Goal: Use online tool/utility: Utilize a website feature to perform a specific function

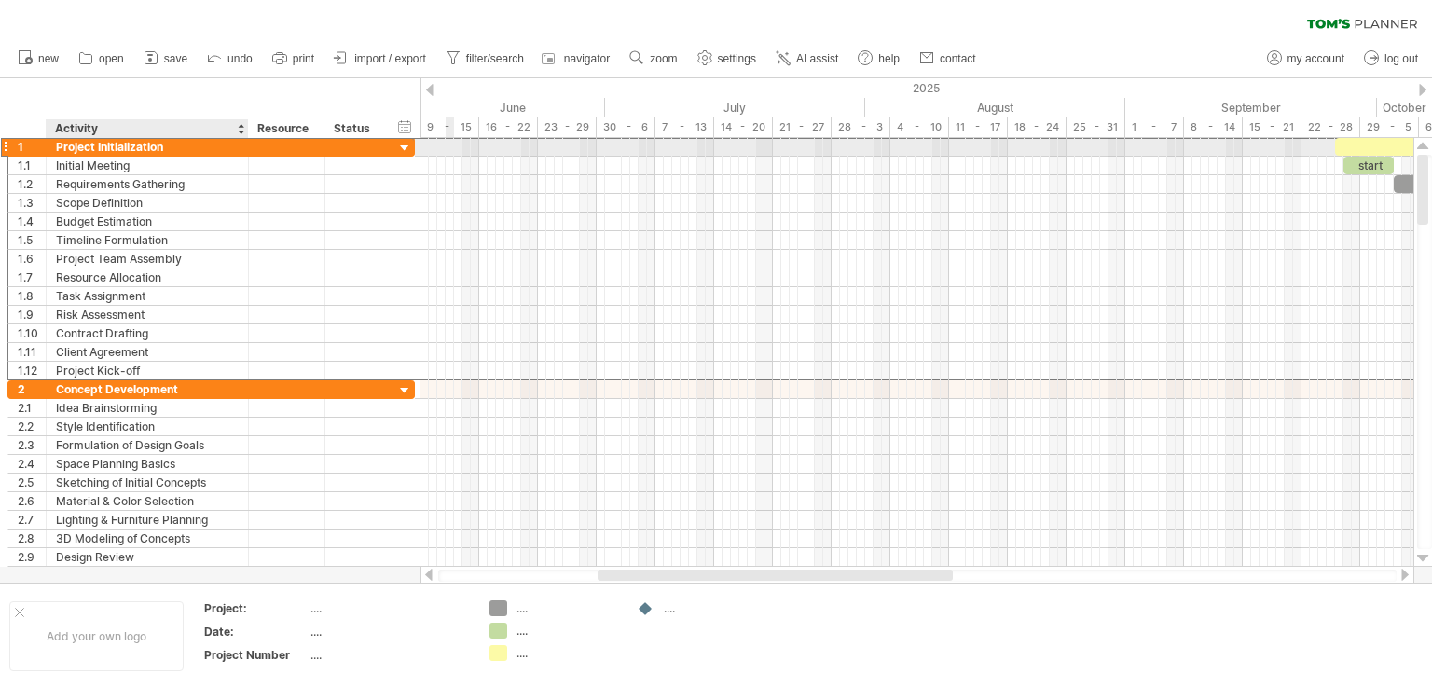
click at [222, 154] on div "Project Initialization" at bounding box center [147, 147] width 183 height 18
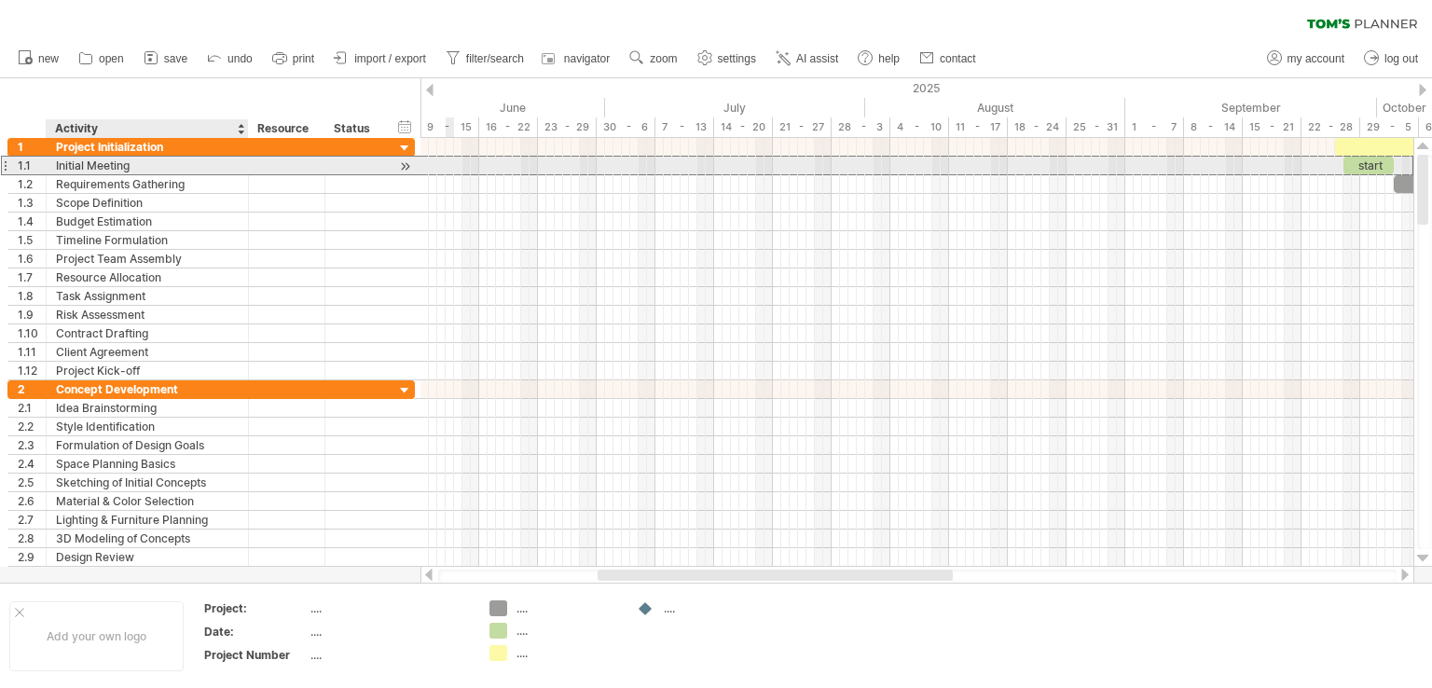
click at [236, 168] on div "Initial Meeting" at bounding box center [147, 166] width 183 height 18
click at [404, 169] on div at bounding box center [405, 167] width 18 height 20
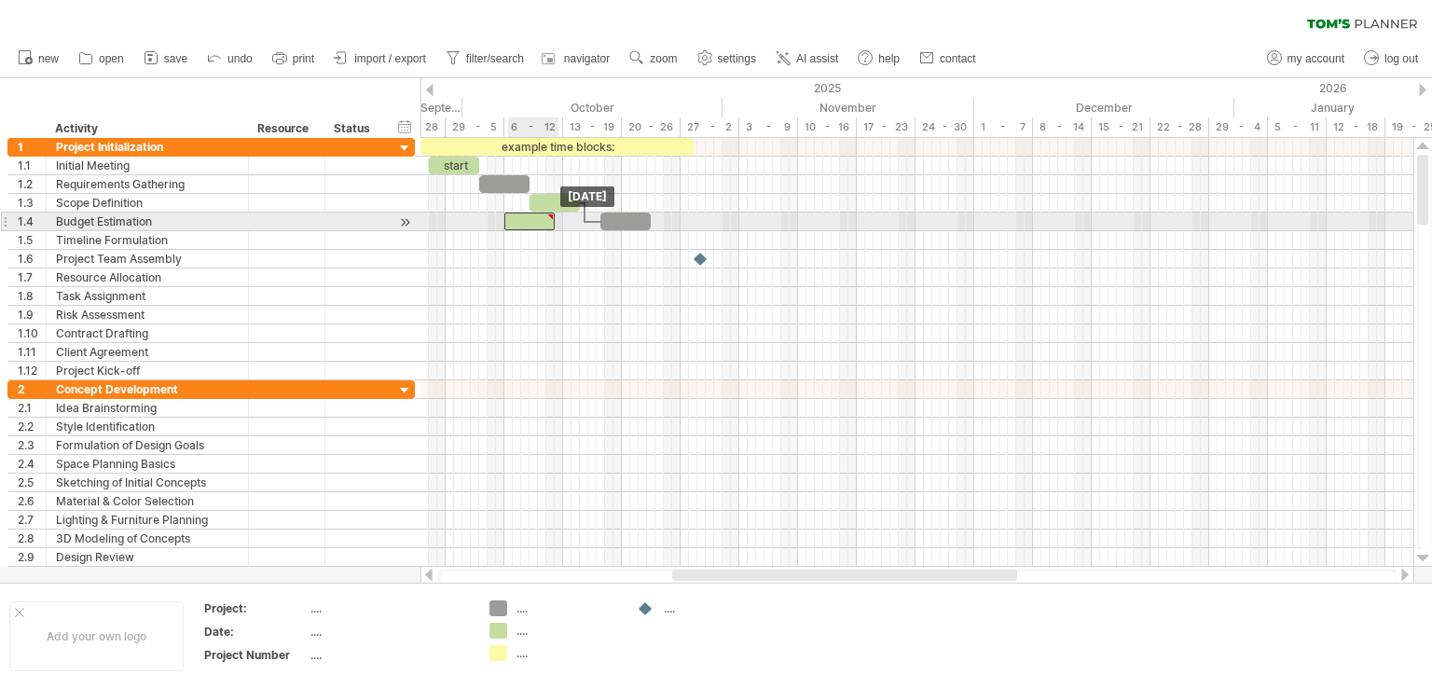
drag, startPoint x: 690, startPoint y: 246, endPoint x: 518, endPoint y: 228, distance: 172.4
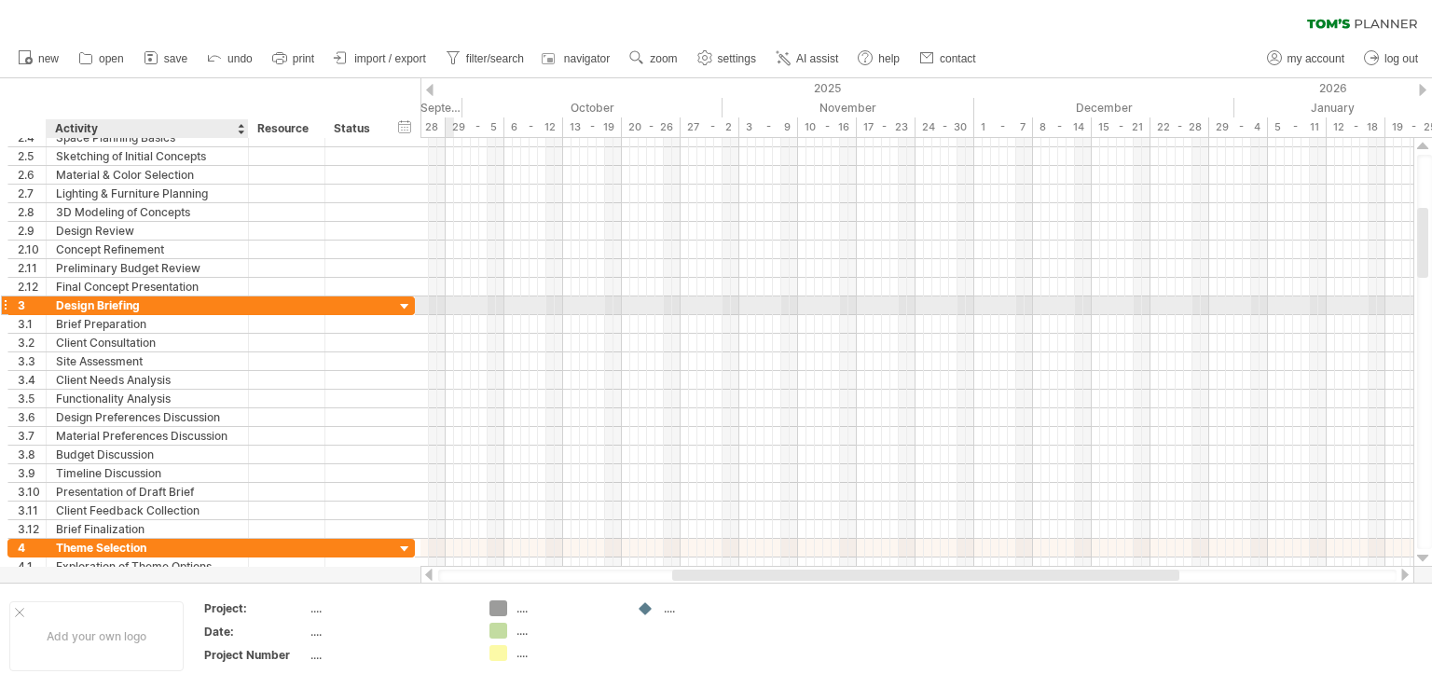
click at [242, 308] on div at bounding box center [245, 305] width 9 height 19
click at [405, 304] on div at bounding box center [405, 307] width 18 height 18
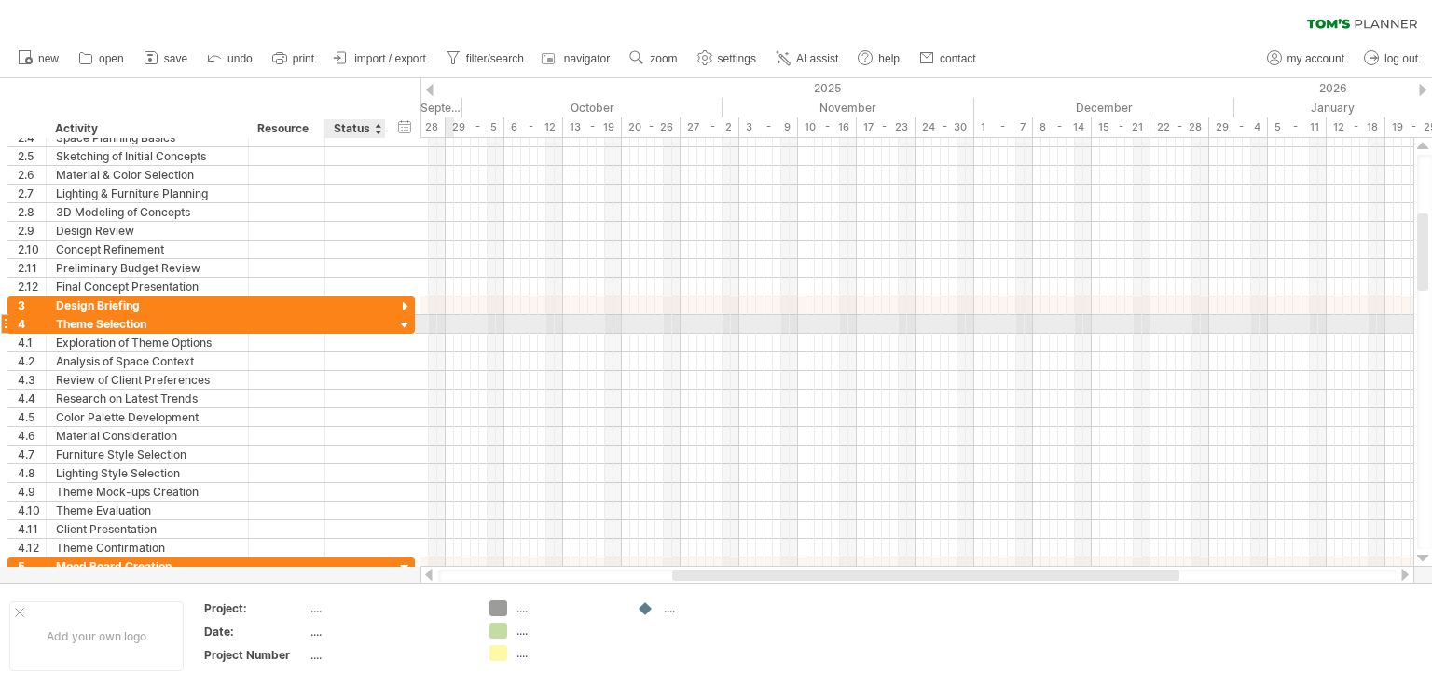
click at [407, 321] on div at bounding box center [405, 326] width 18 height 18
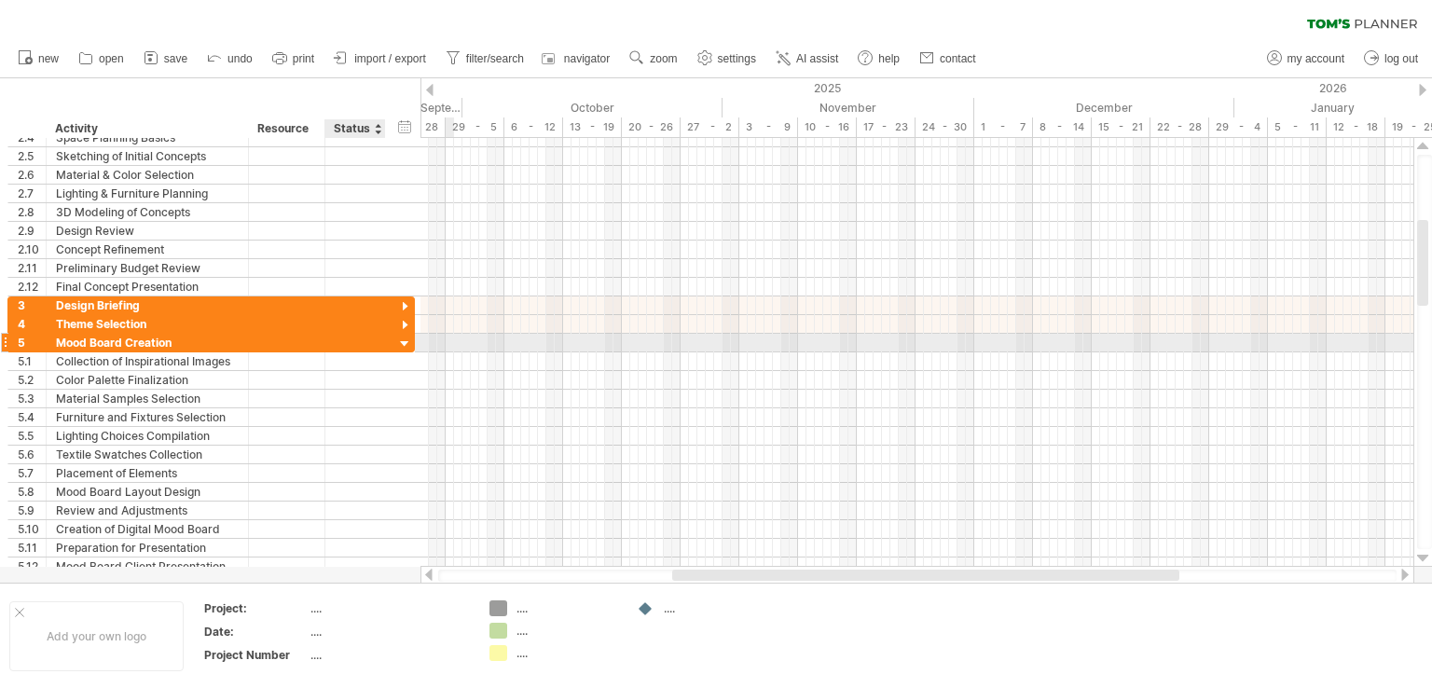
click at [400, 341] on div at bounding box center [405, 345] width 18 height 18
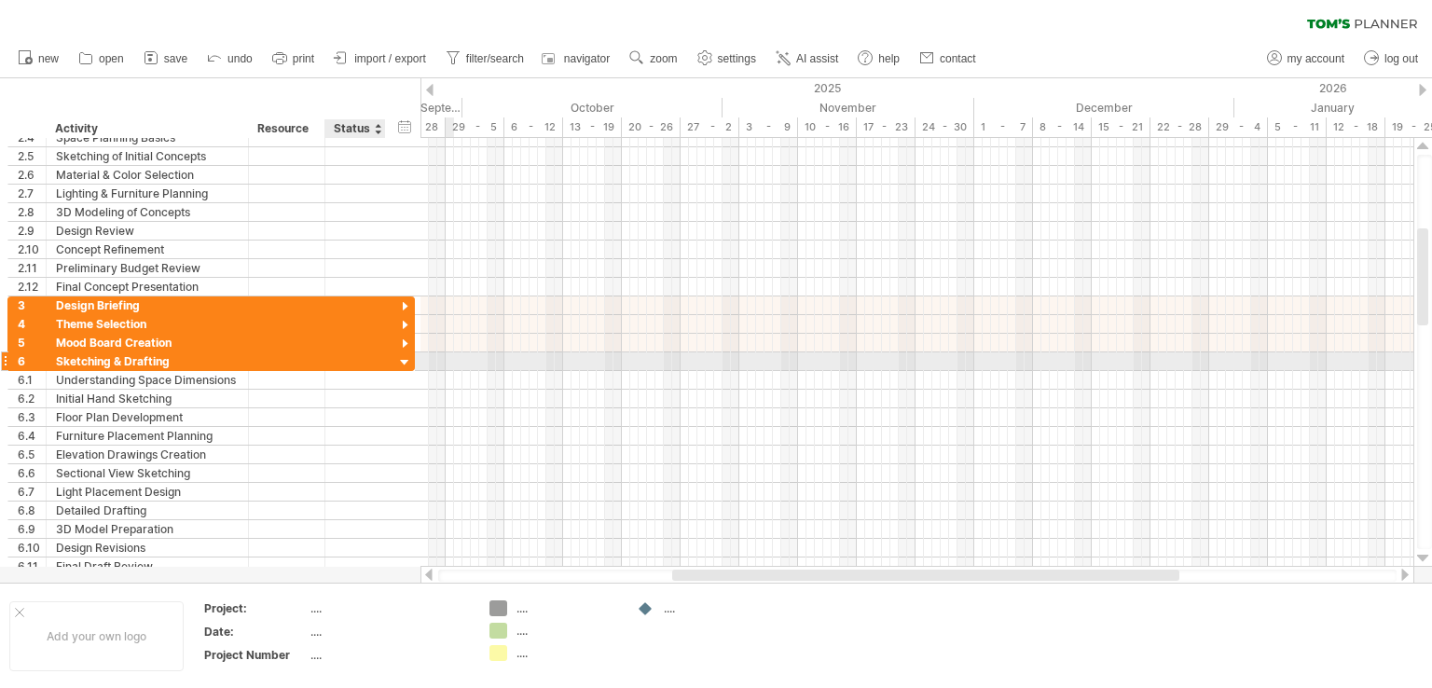
click at [402, 358] on div at bounding box center [405, 363] width 18 height 18
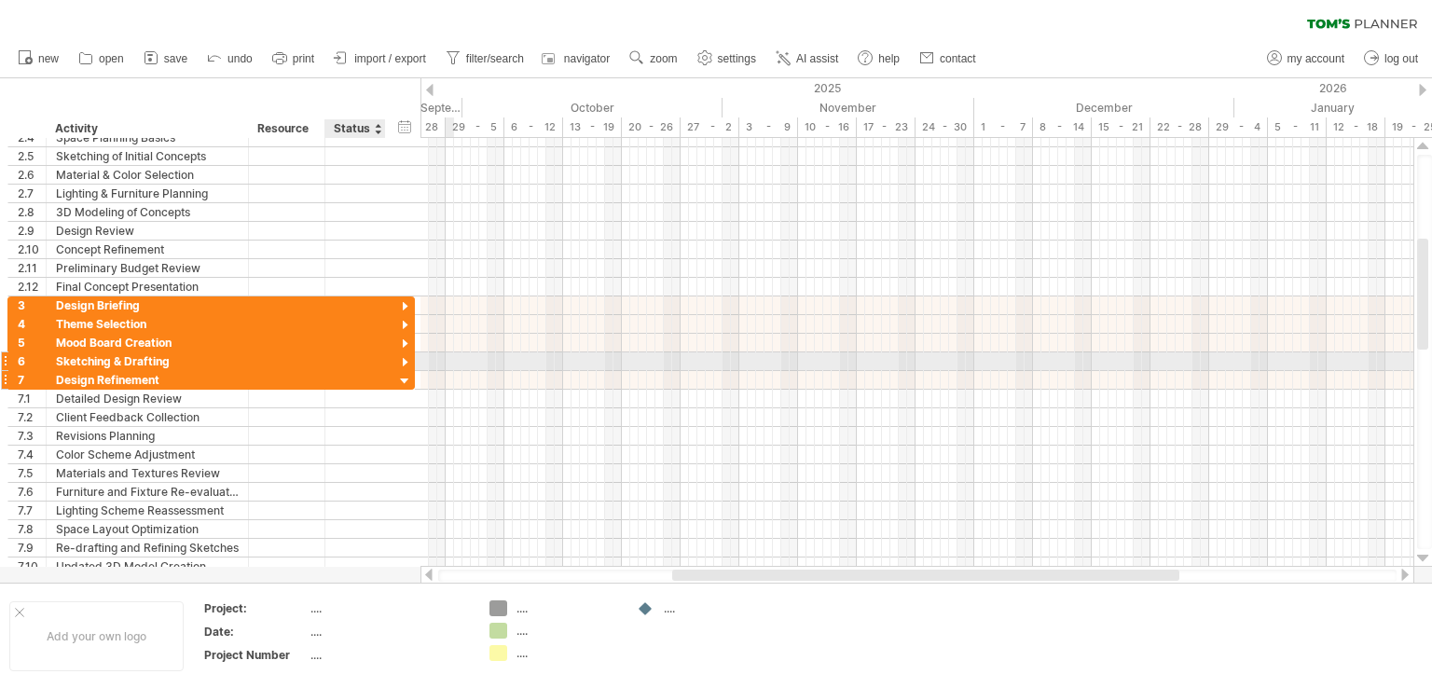
click at [401, 373] on div at bounding box center [405, 382] width 18 height 18
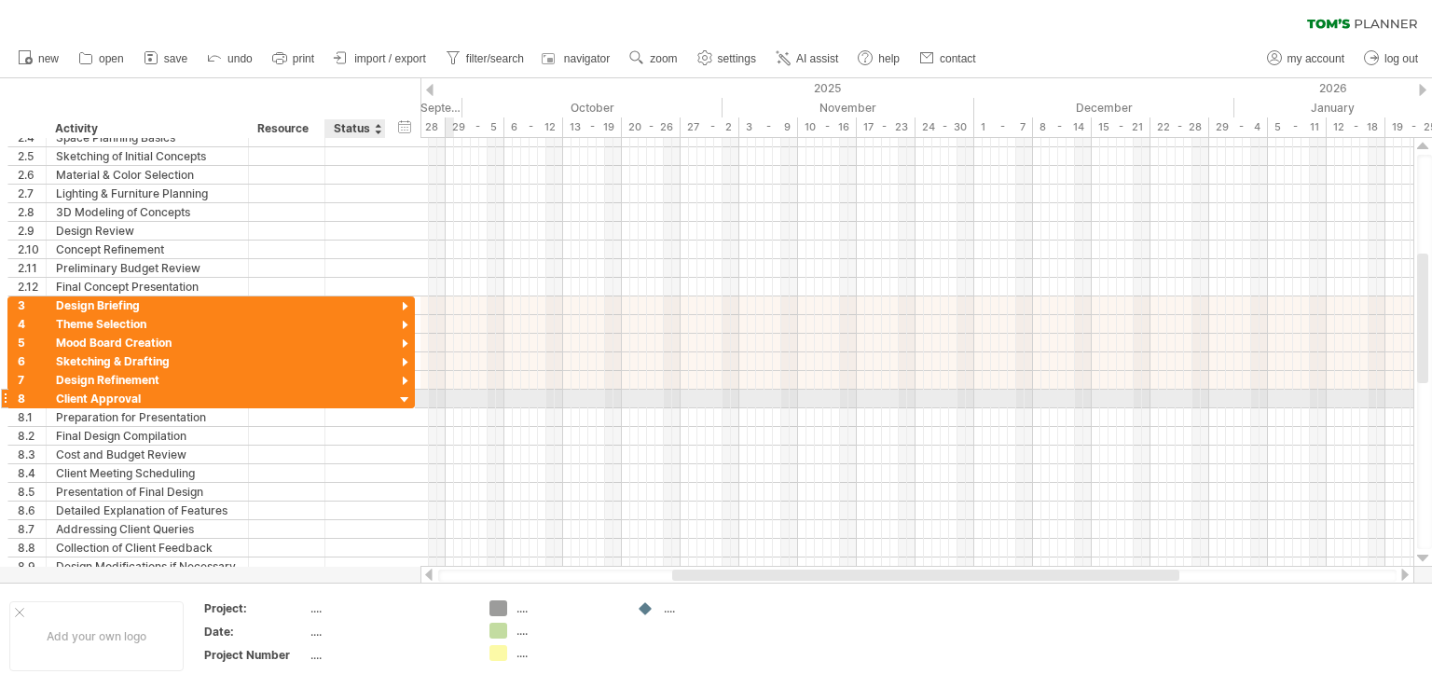
click at [400, 398] on div at bounding box center [405, 400] width 18 height 18
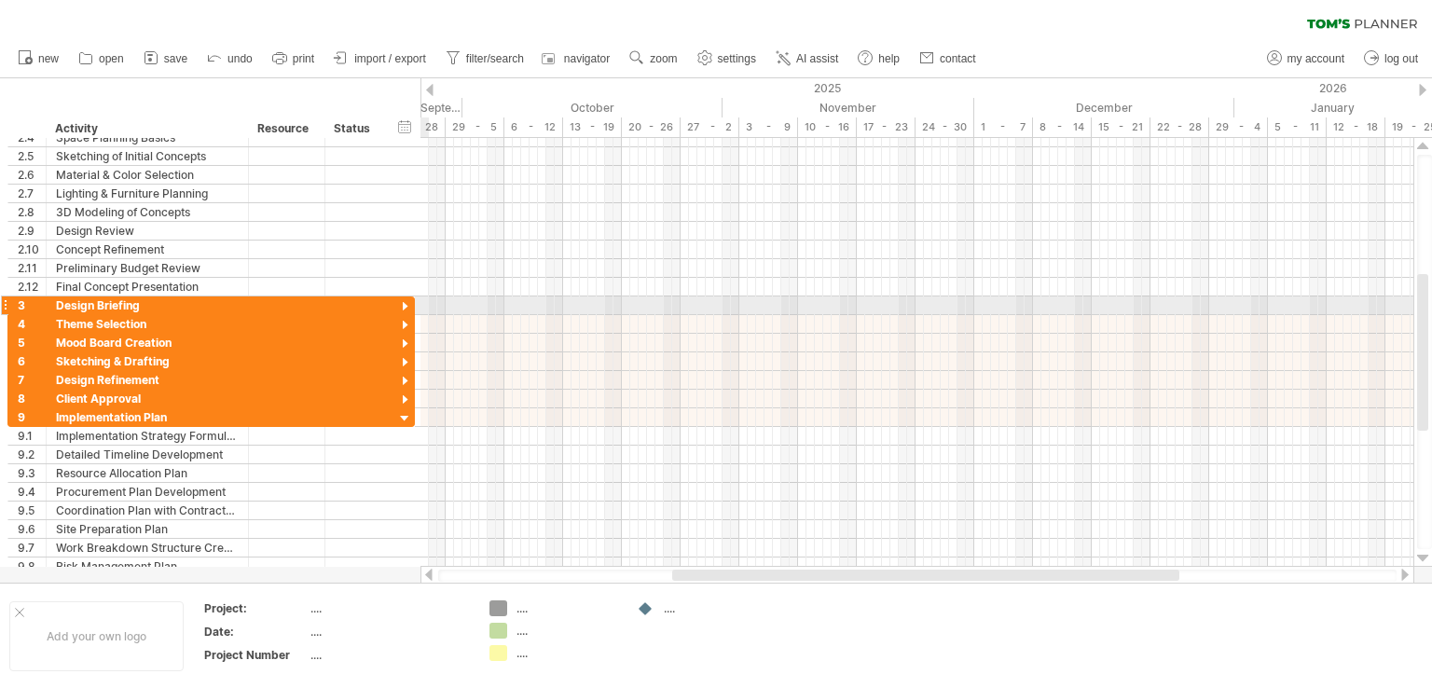
click at [404, 303] on div at bounding box center [405, 307] width 18 height 18
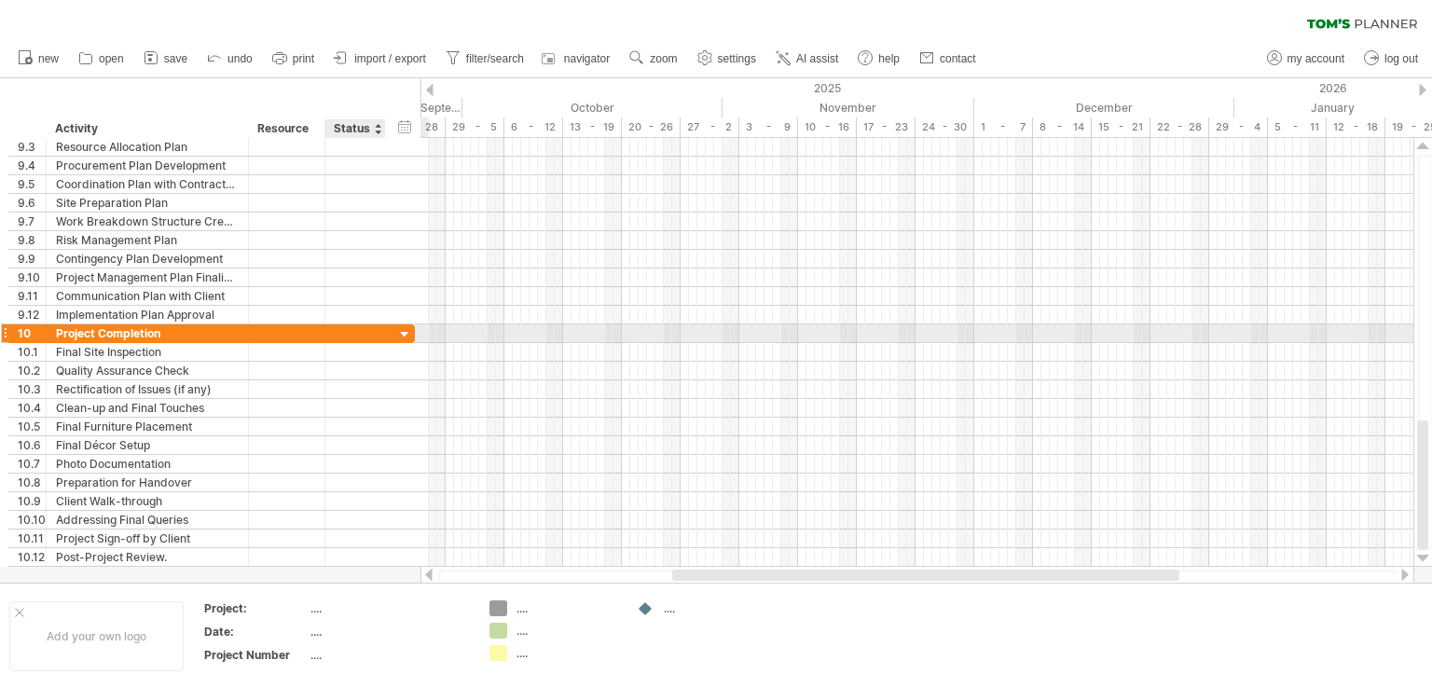
click at [405, 329] on div at bounding box center [405, 335] width 18 height 18
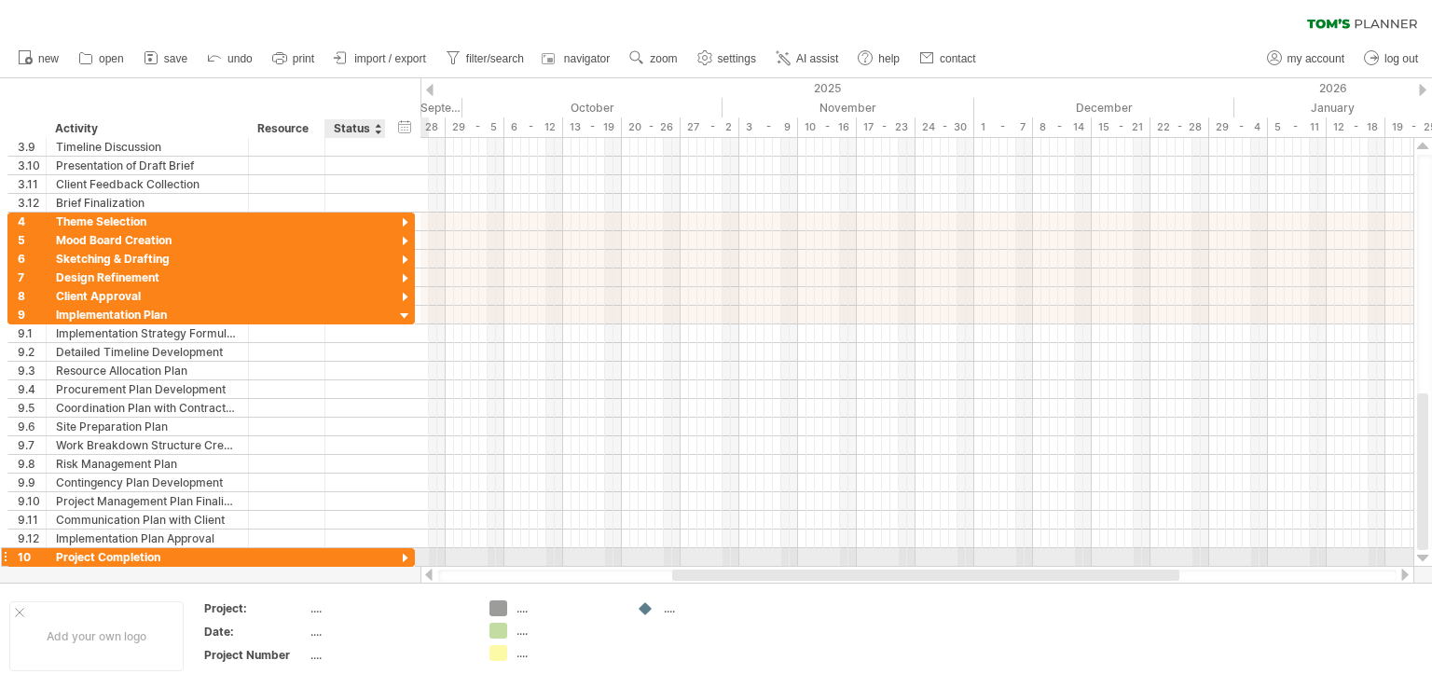
click at [408, 559] on div at bounding box center [405, 559] width 18 height 18
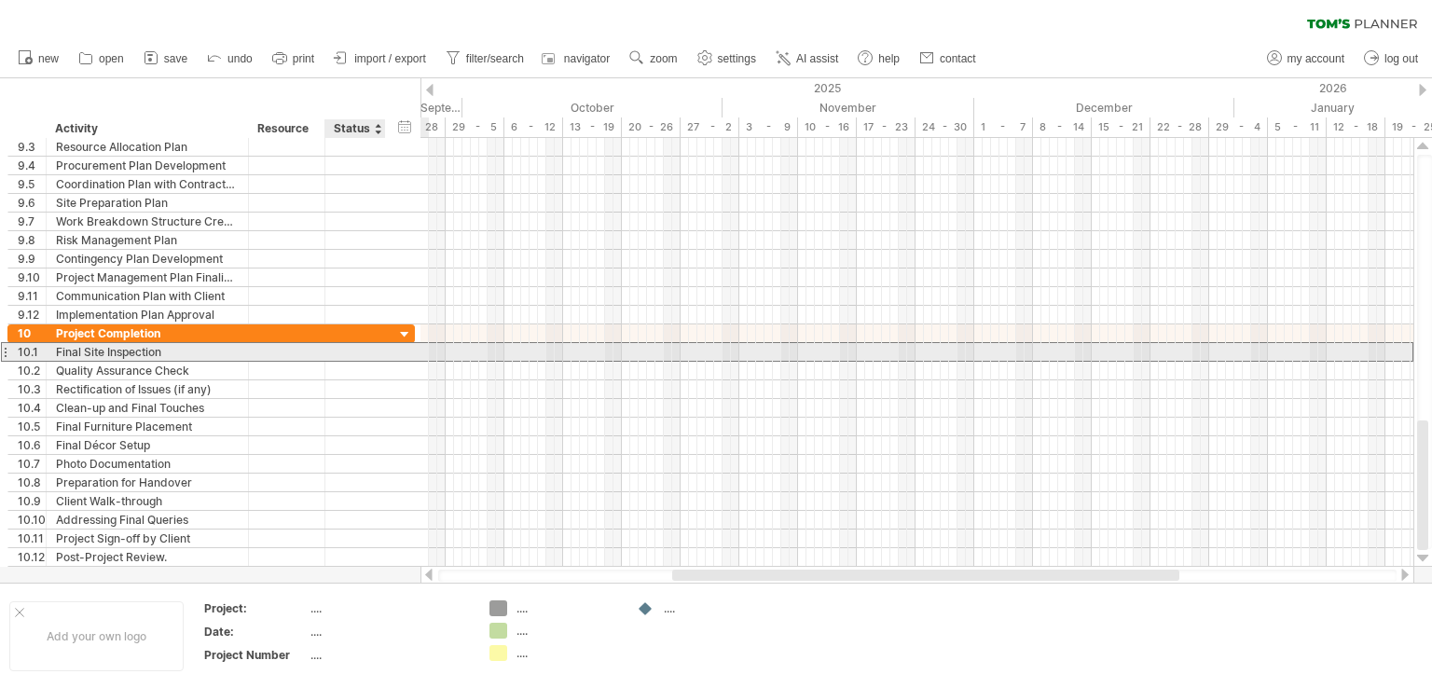
click at [404, 351] on div "**********" at bounding box center [210, 352] width 407 height 20
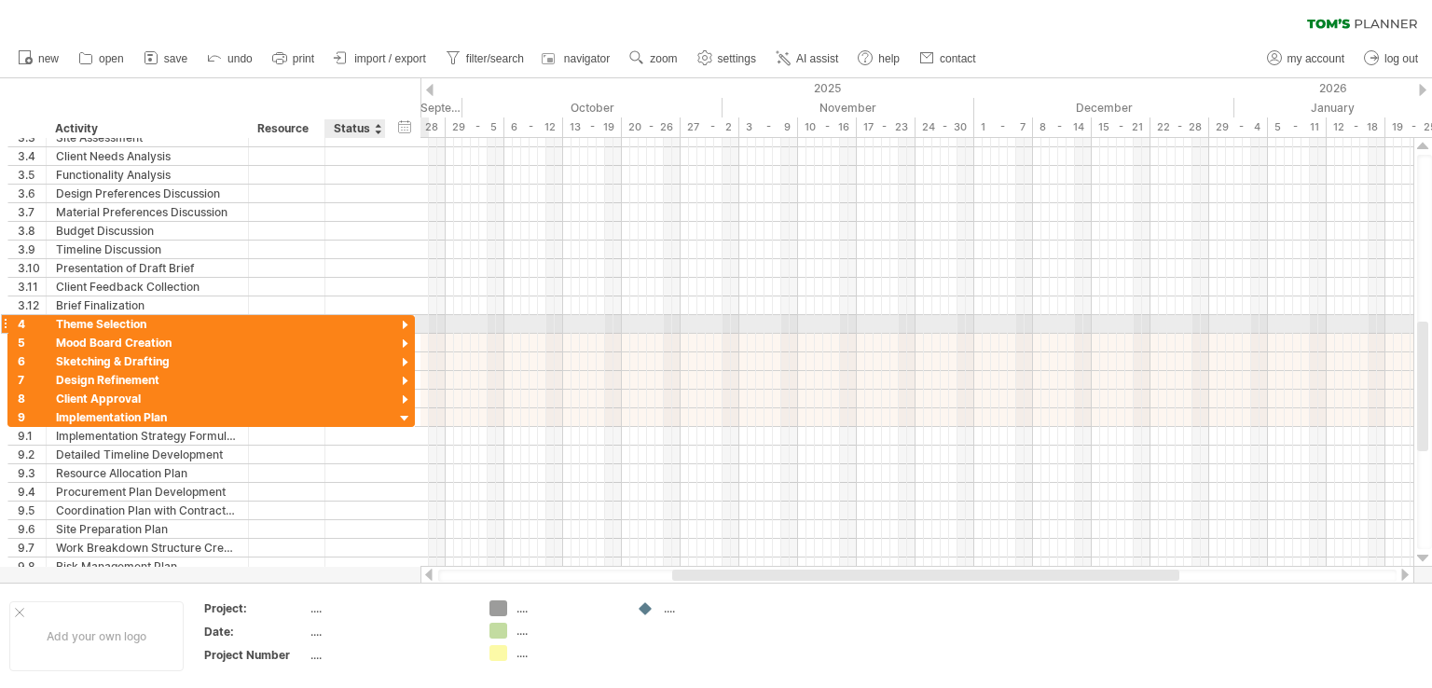
click at [406, 319] on div at bounding box center [405, 326] width 18 height 18
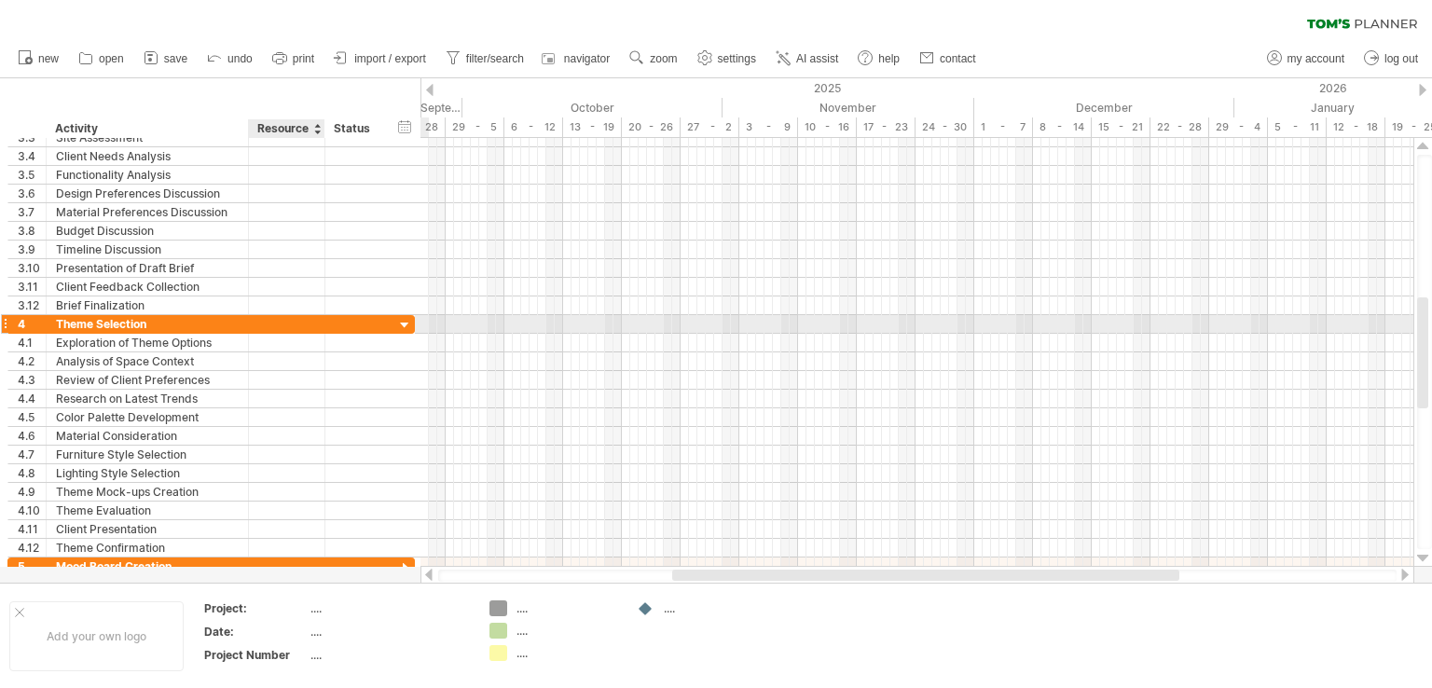
click at [322, 325] on div at bounding box center [322, 324] width 9 height 19
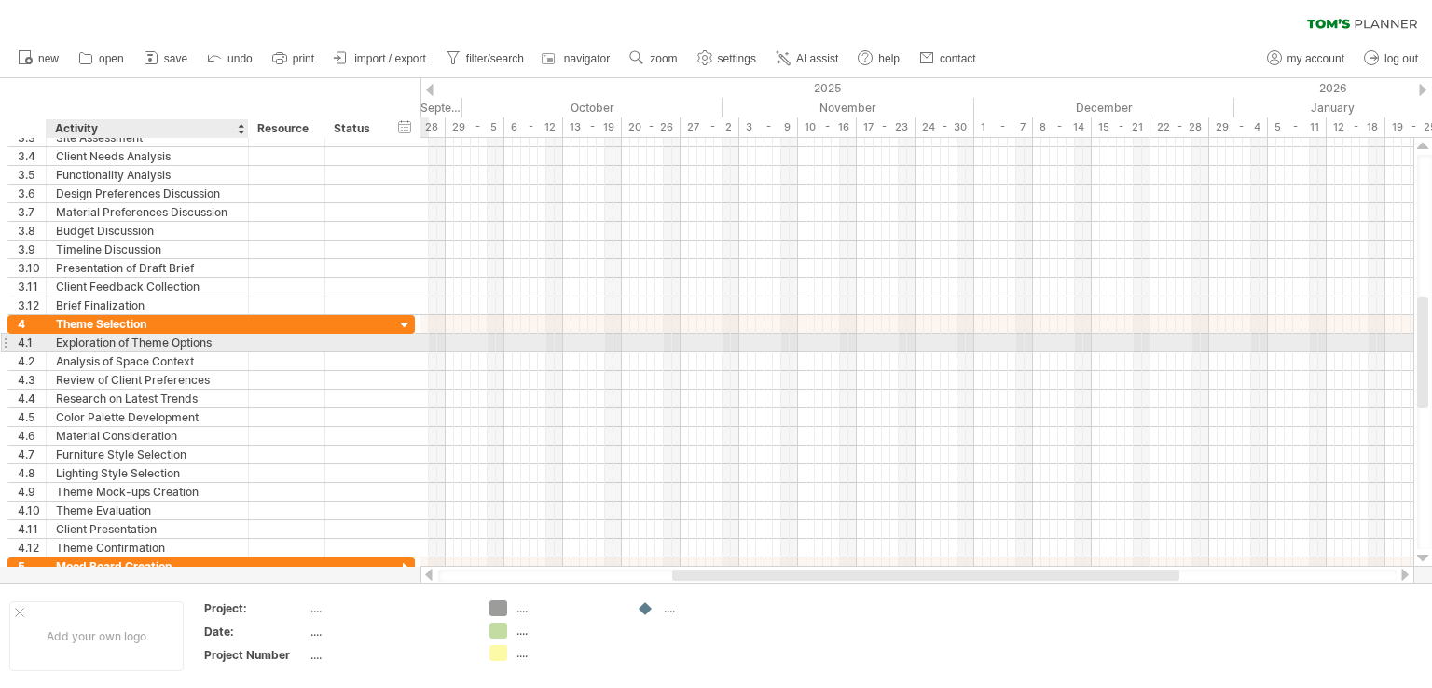
click at [149, 340] on div "Exploration of Theme Options" at bounding box center [147, 343] width 183 height 18
click at [395, 347] on div "**********" at bounding box center [210, 343] width 407 height 20
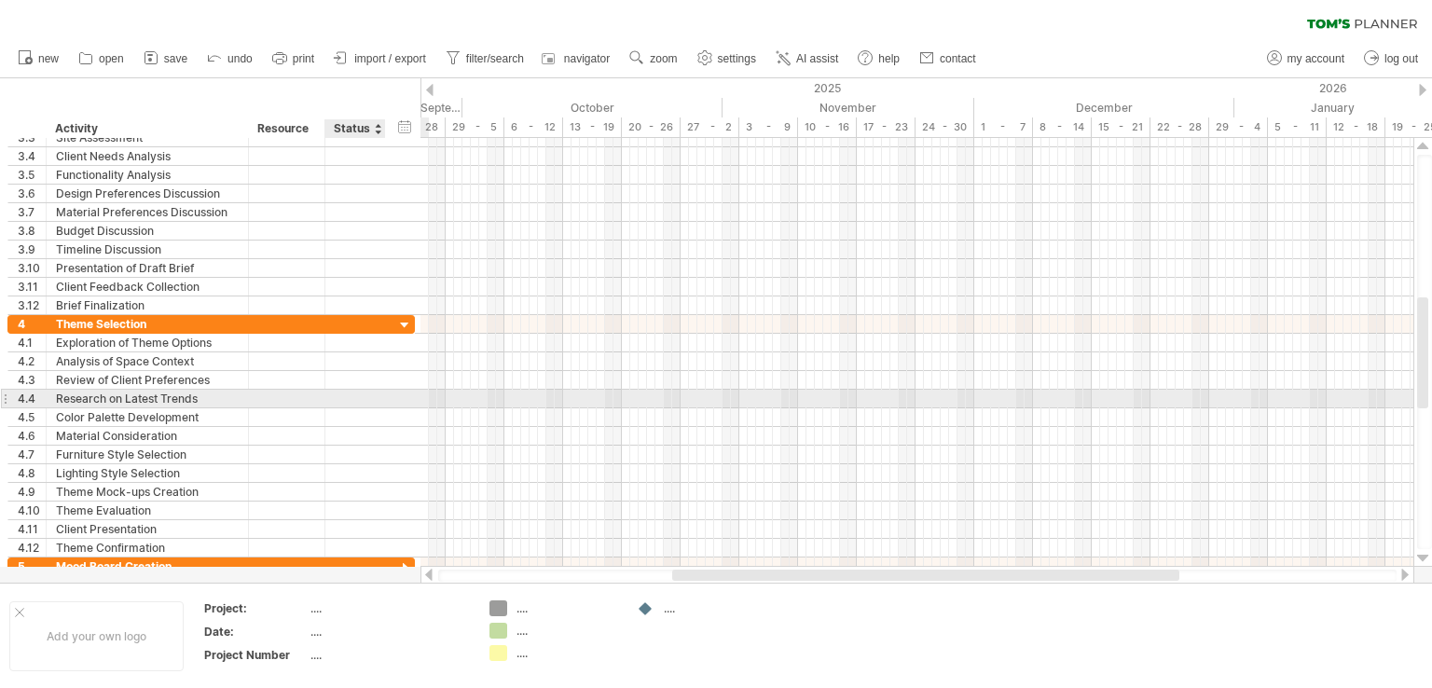
click at [378, 403] on div at bounding box center [382, 399] width 9 height 19
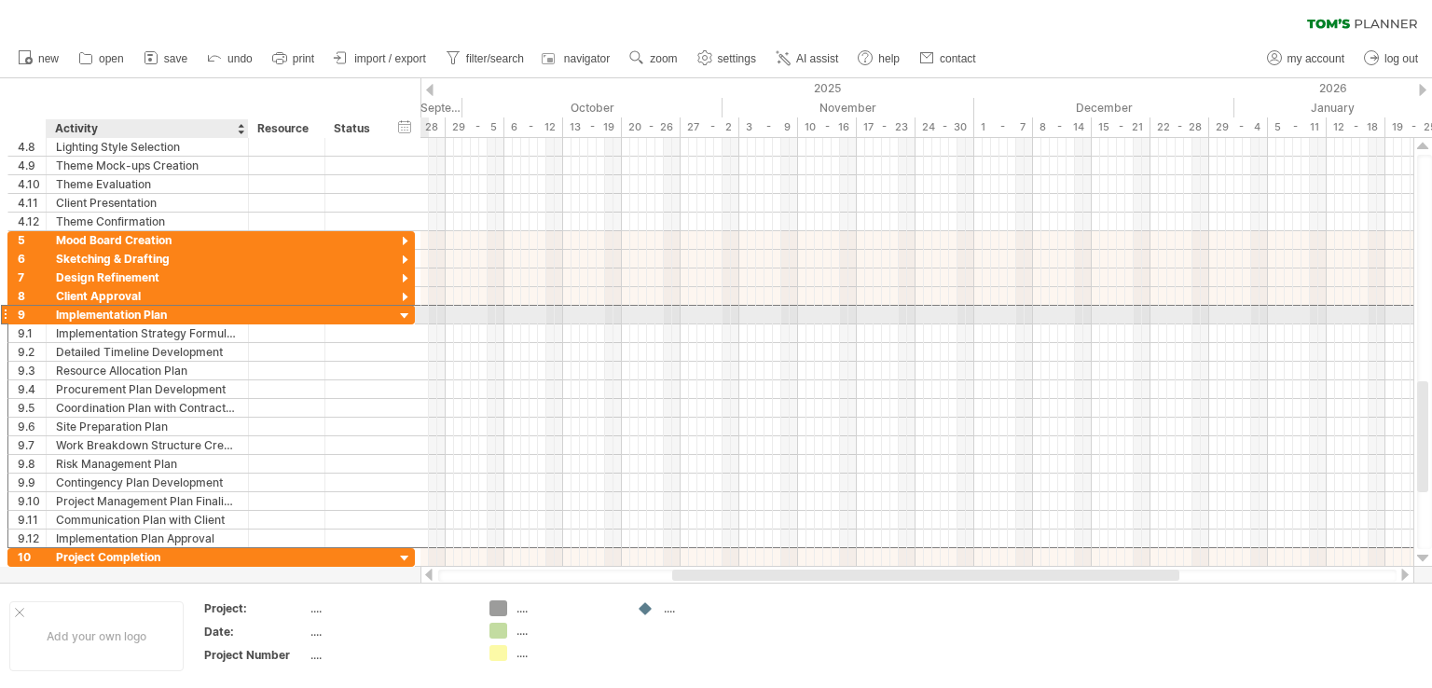
click at [163, 314] on div "Implementation Plan" at bounding box center [147, 315] width 183 height 18
click at [406, 318] on div at bounding box center [405, 317] width 18 height 18
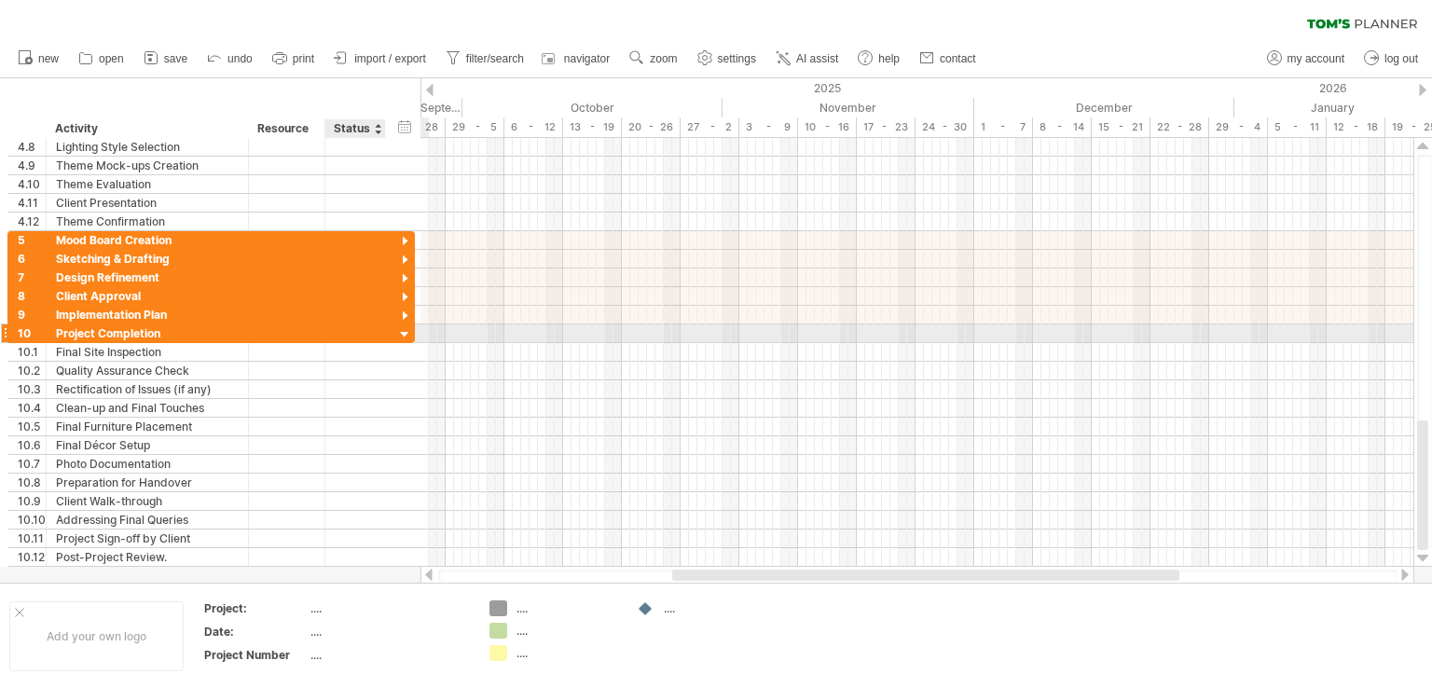
click at [403, 334] on div at bounding box center [405, 335] width 18 height 18
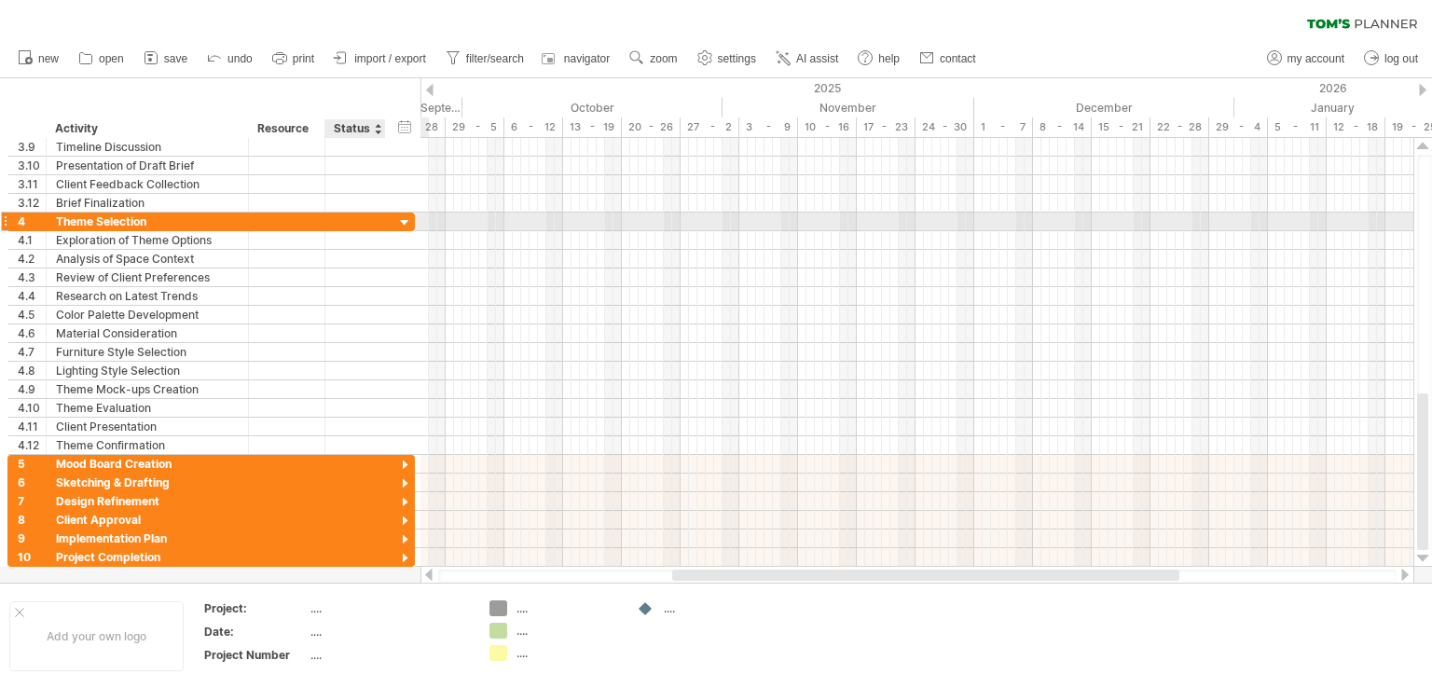
click at [403, 220] on div at bounding box center [405, 223] width 18 height 18
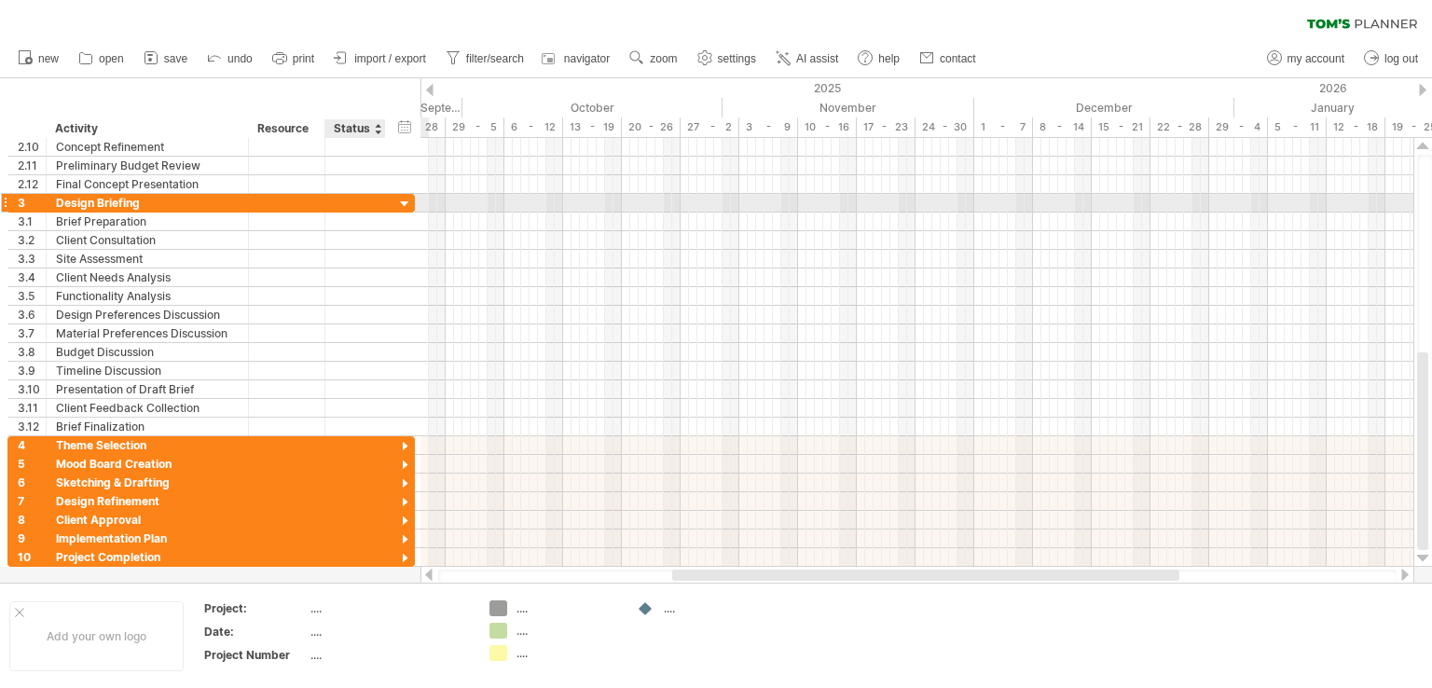
click at [404, 199] on div at bounding box center [405, 205] width 18 height 18
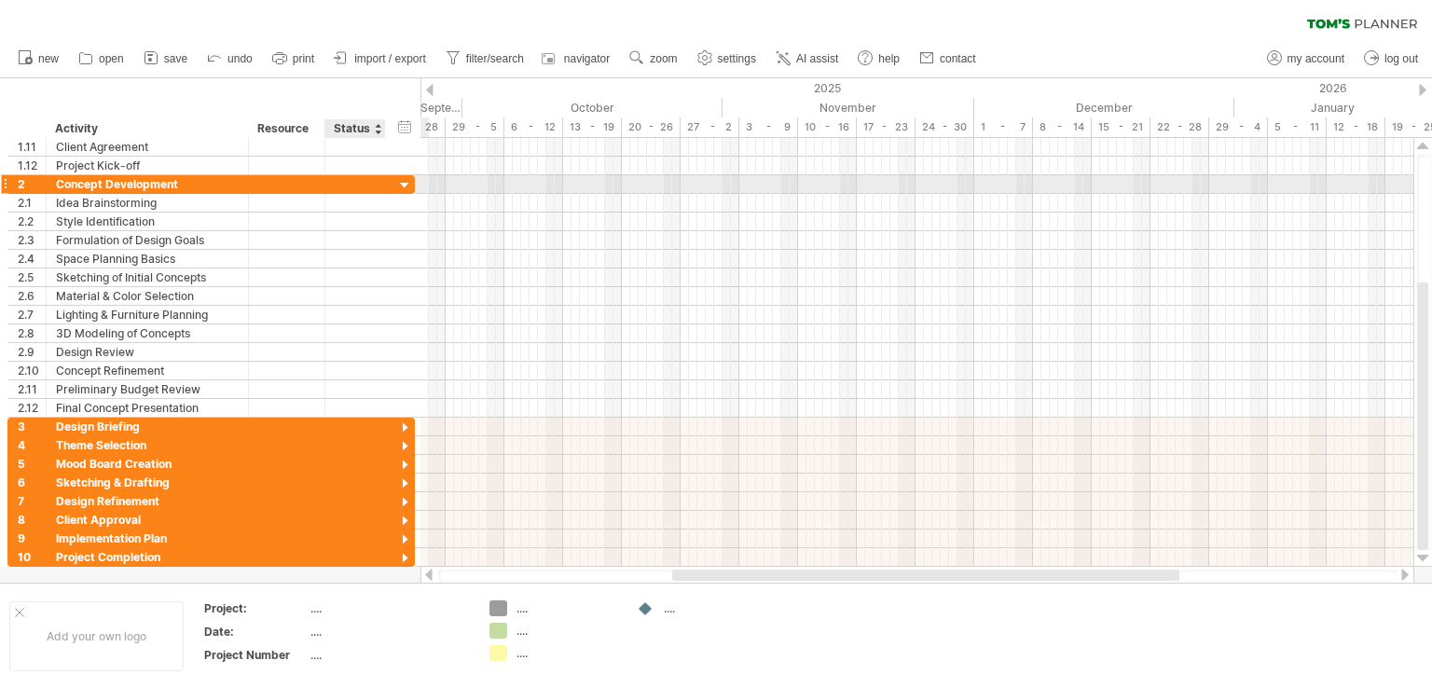
click at [402, 189] on div at bounding box center [405, 186] width 18 height 18
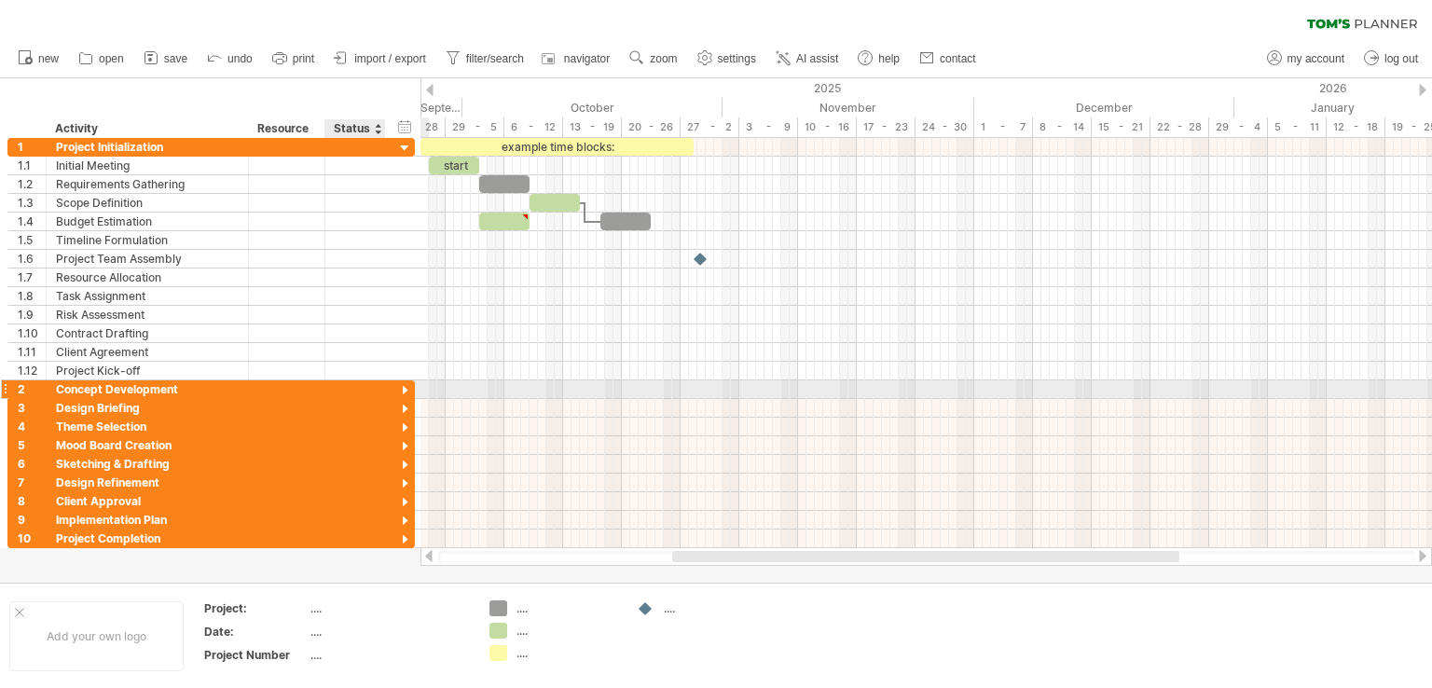
click at [406, 384] on div at bounding box center [405, 391] width 18 height 18
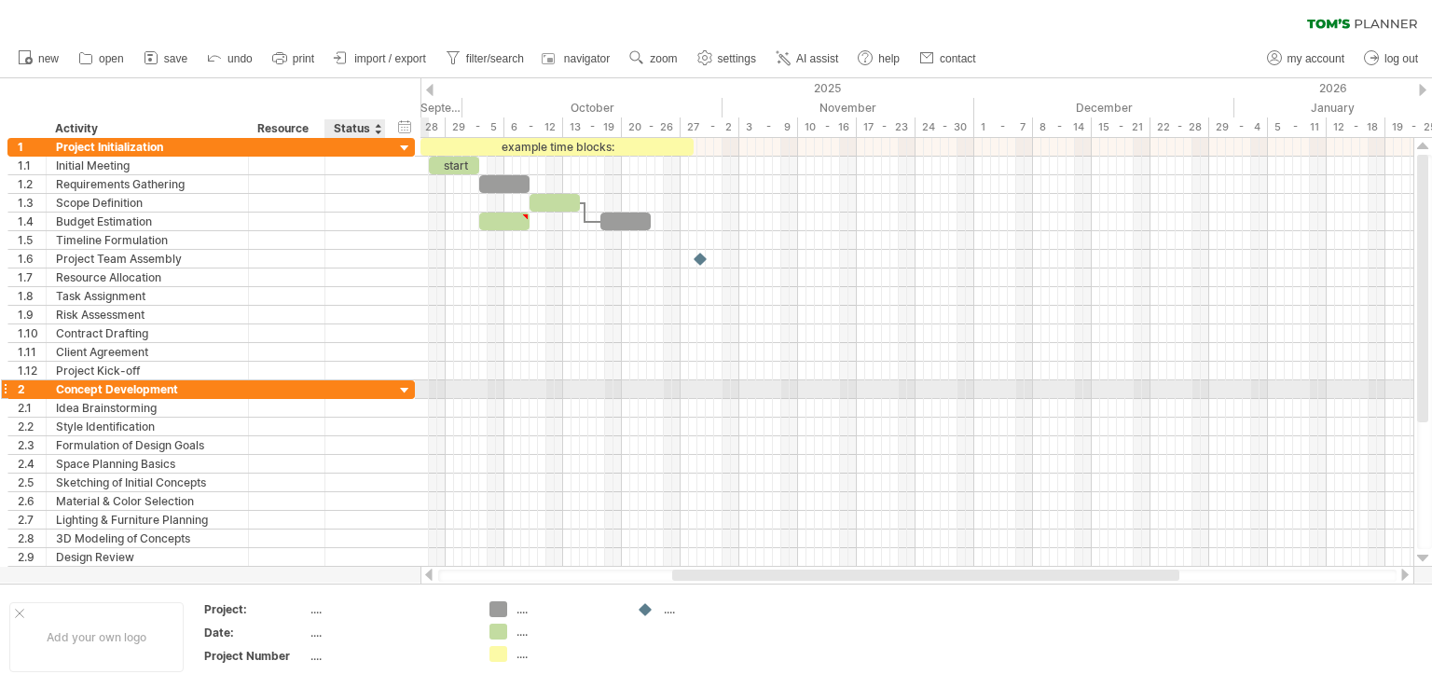
click at [404, 385] on div at bounding box center [405, 391] width 18 height 18
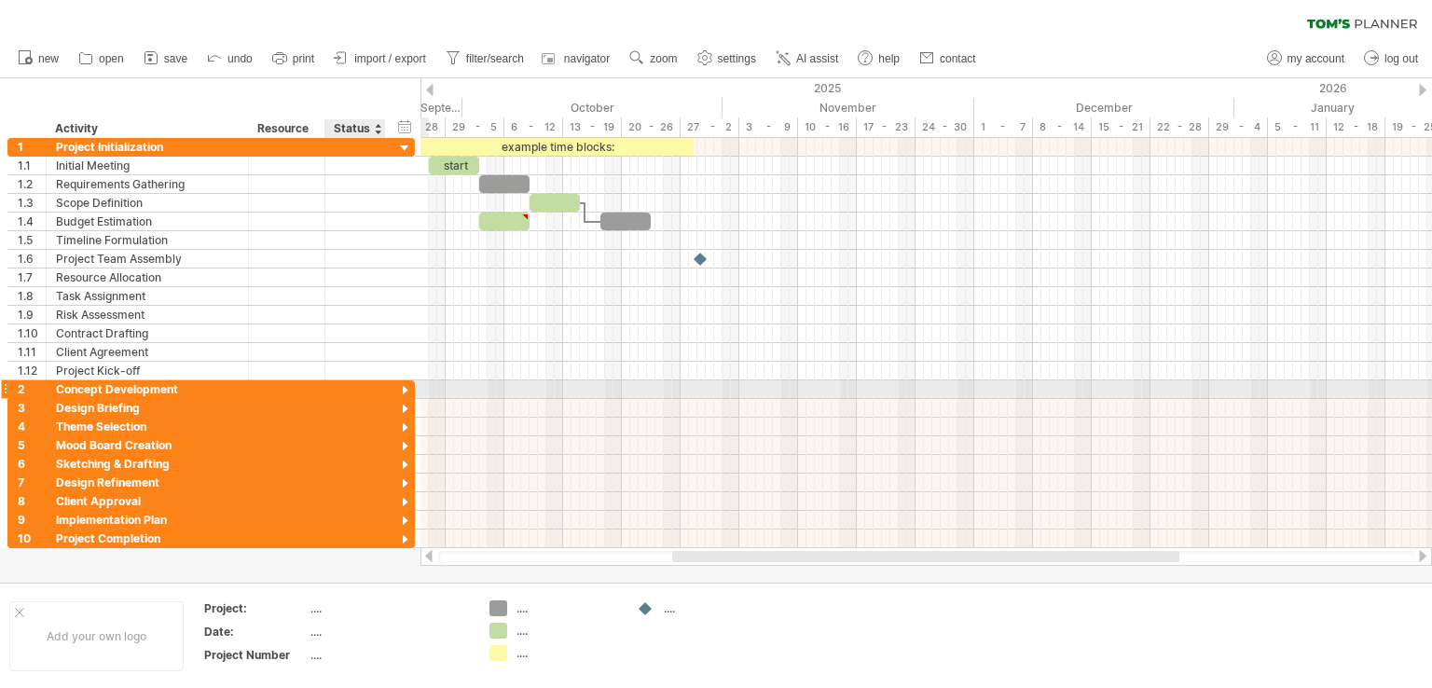
click at [403, 389] on div at bounding box center [405, 391] width 18 height 18
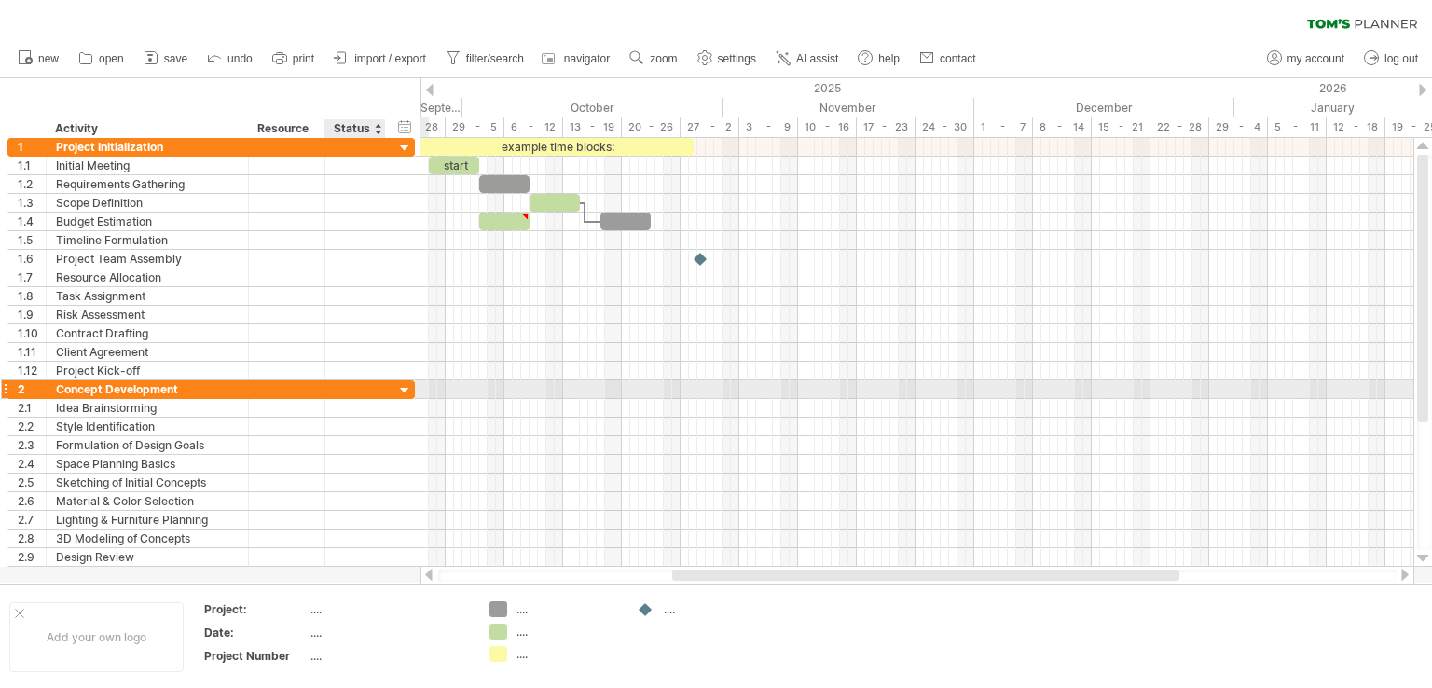
click at [403, 385] on div at bounding box center [405, 391] width 18 height 18
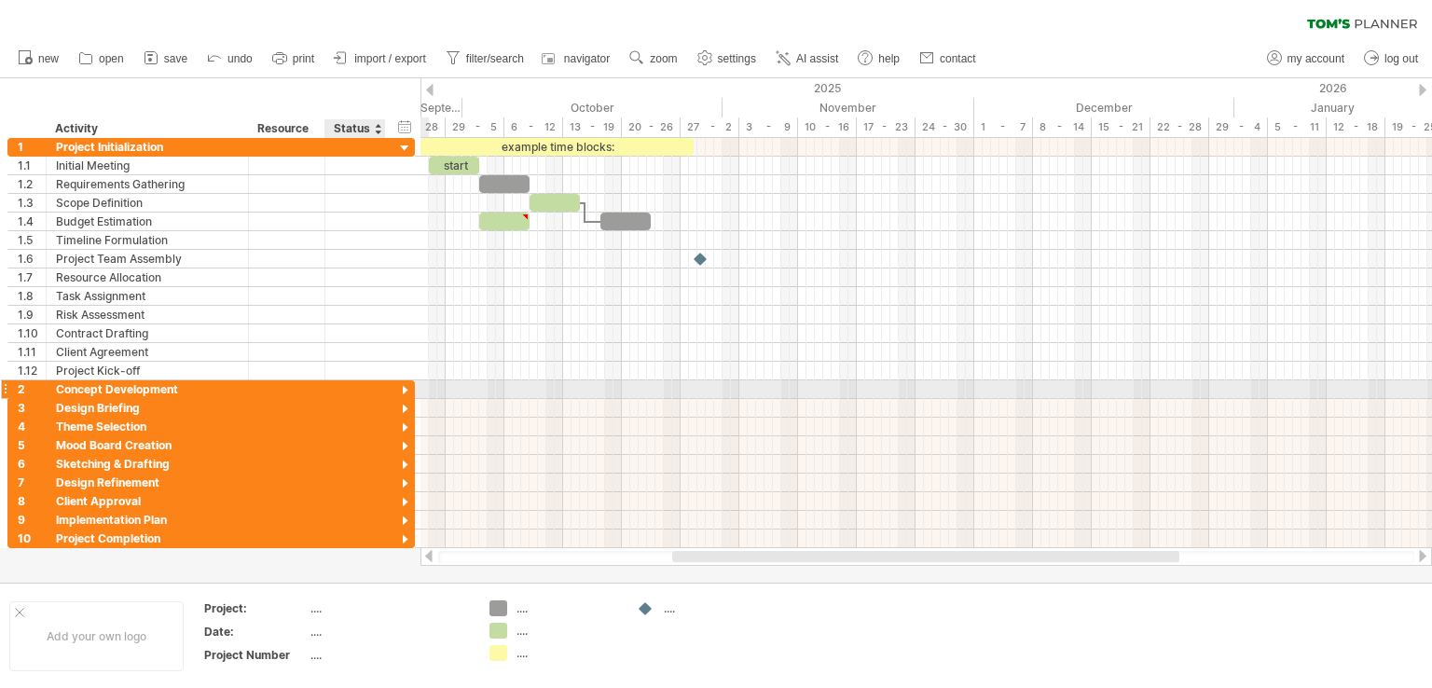
click at [403, 386] on div at bounding box center [405, 391] width 18 height 18
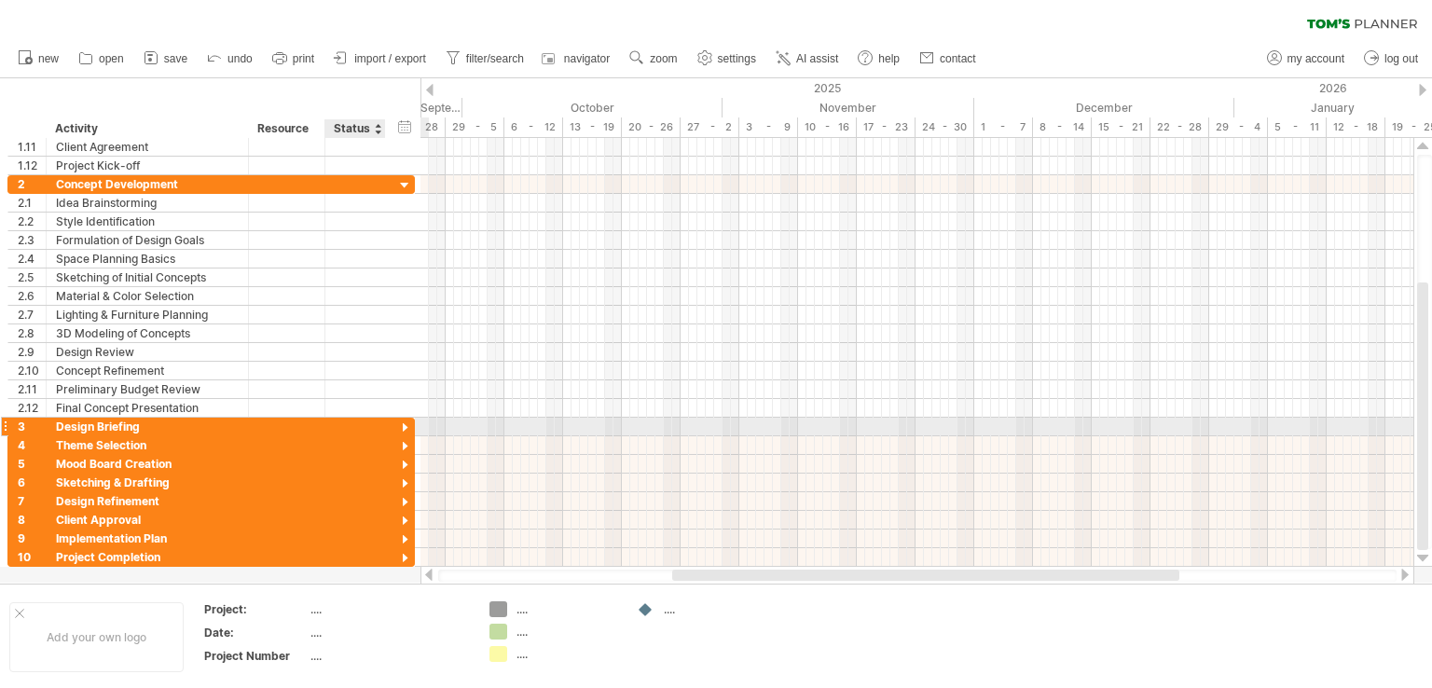
click at [405, 419] on div at bounding box center [405, 428] width 18 height 18
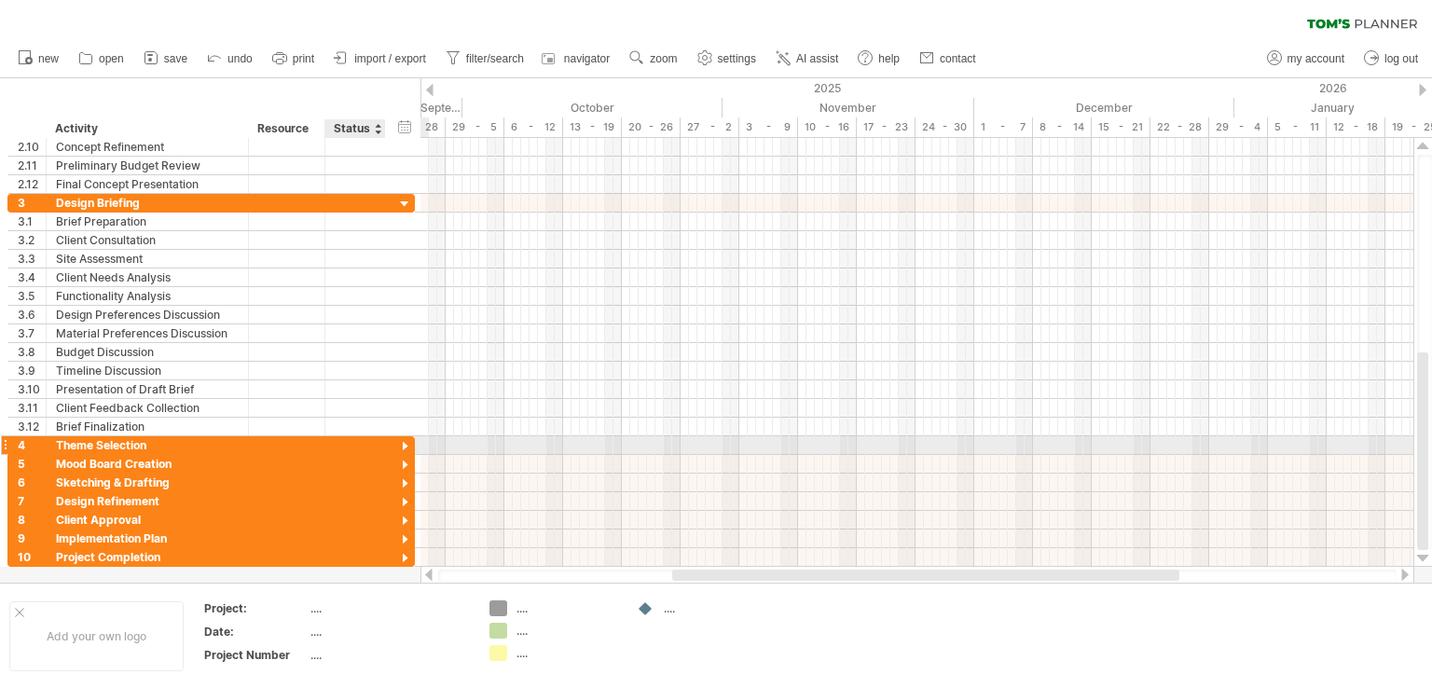
click at [404, 441] on div at bounding box center [405, 447] width 18 height 18
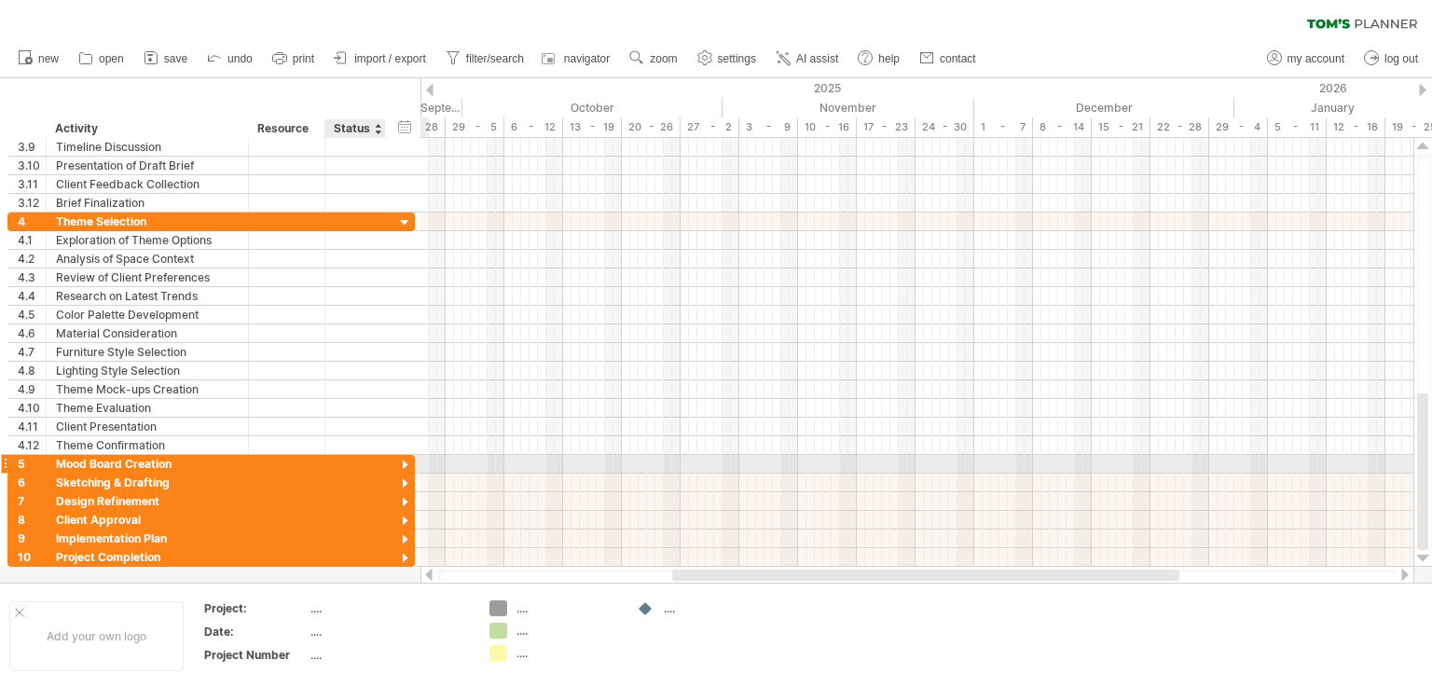
click at [403, 457] on div at bounding box center [405, 466] width 18 height 18
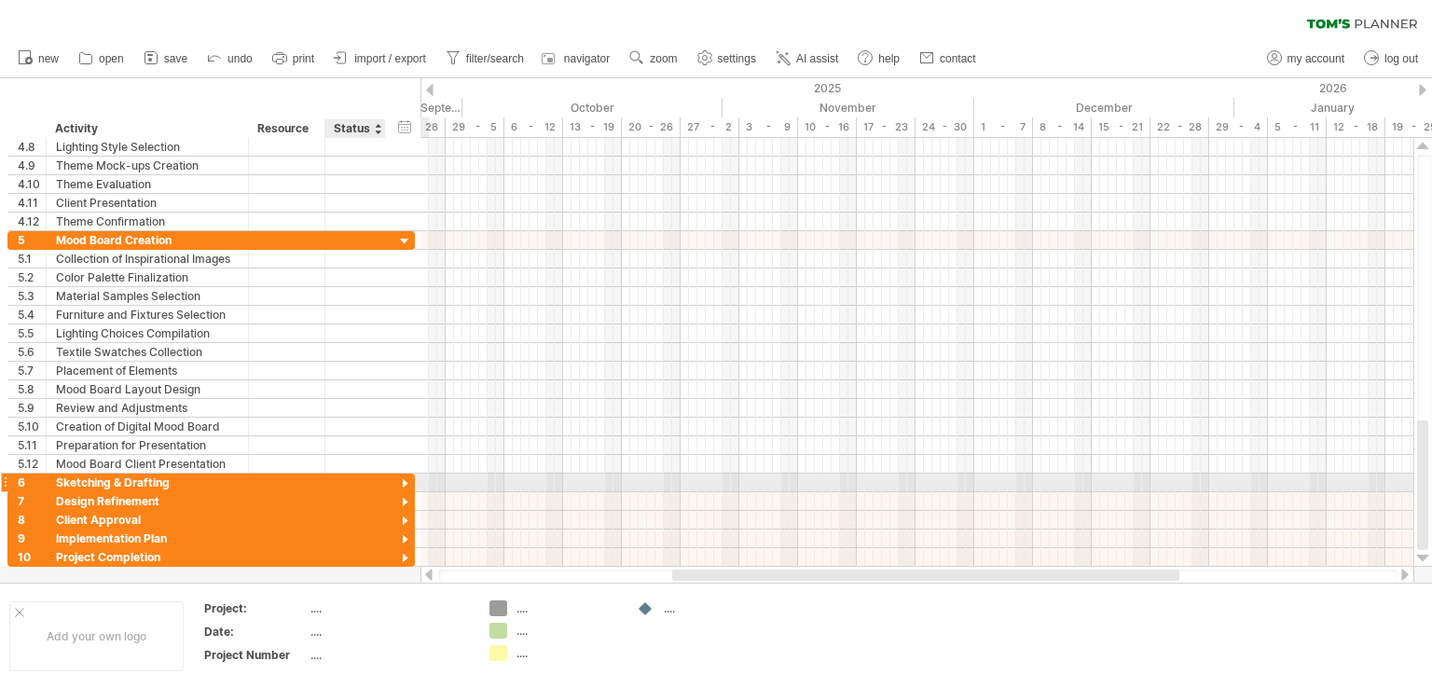
click at [400, 476] on div at bounding box center [405, 484] width 18 height 18
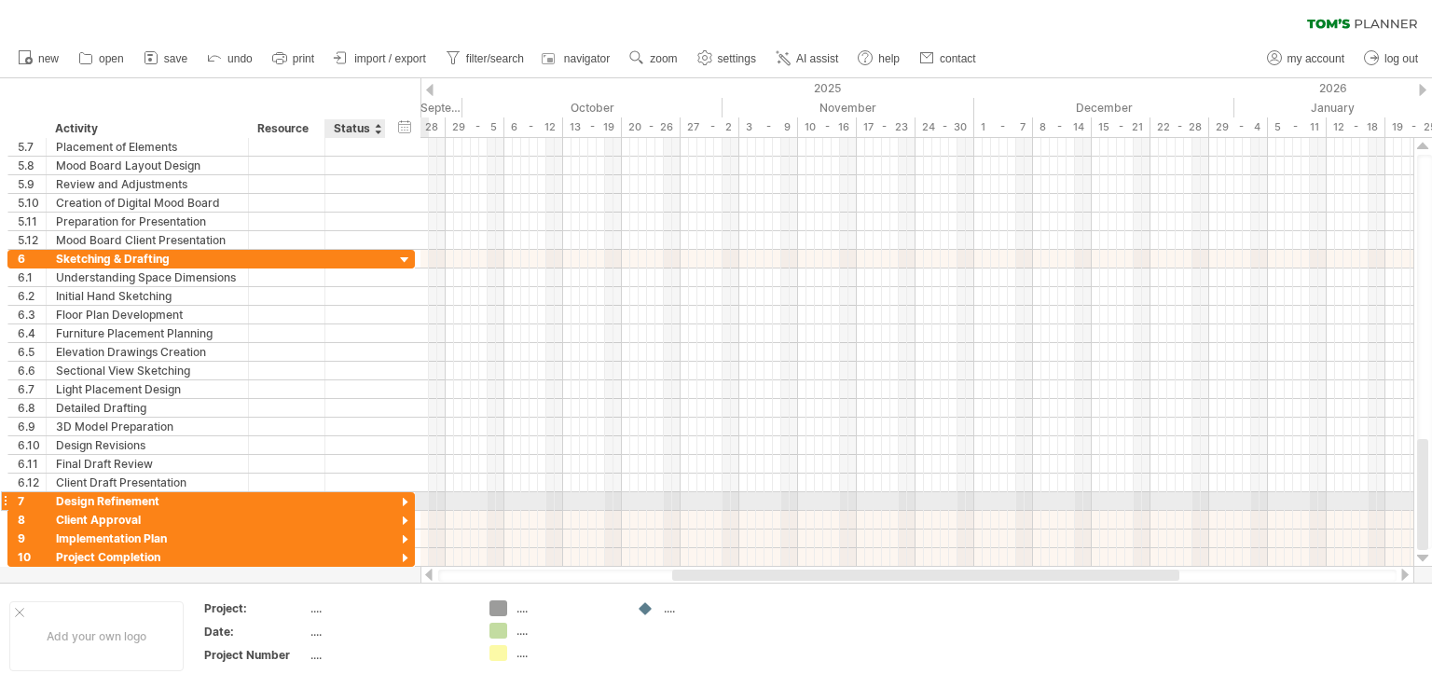
click at [402, 500] on div at bounding box center [405, 503] width 18 height 18
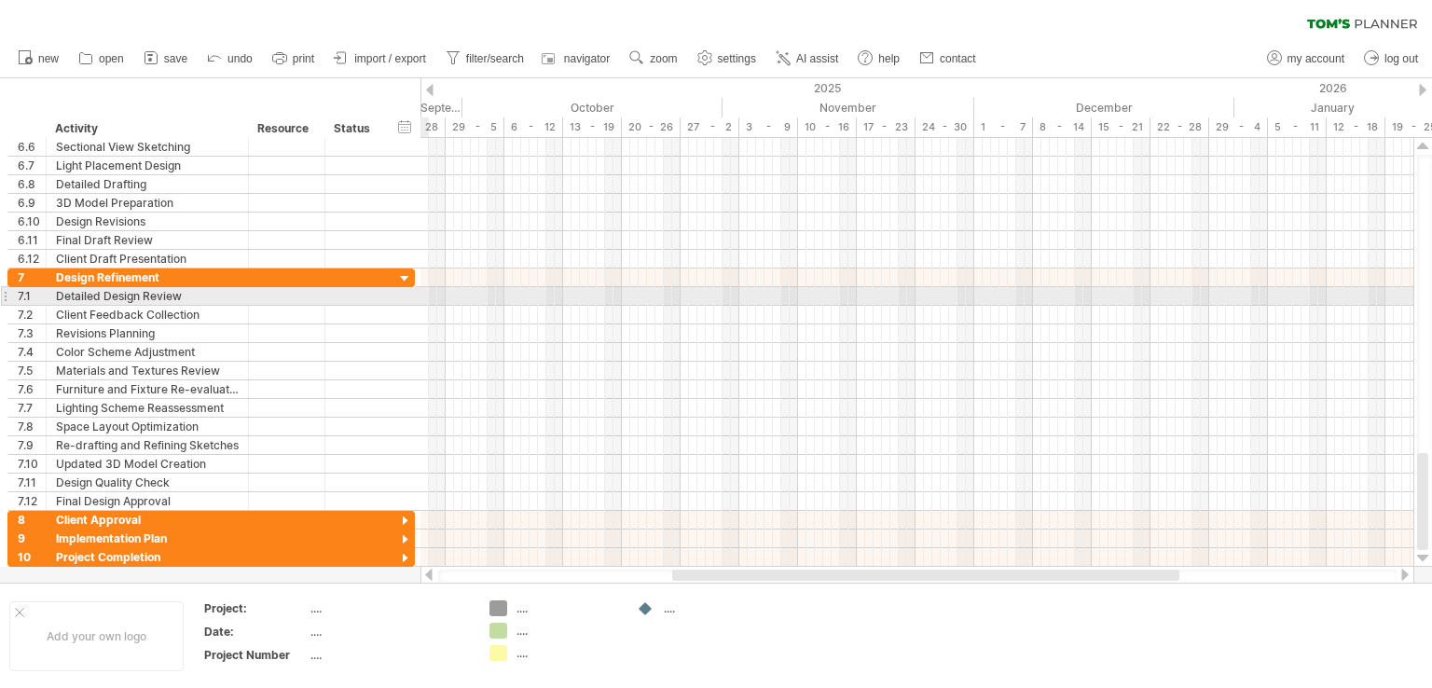
click at [6, 295] on div at bounding box center [4, 296] width 7 height 20
click at [104, 295] on div "Detailed Design Review" at bounding box center [147, 296] width 183 height 18
click at [249, 306] on div at bounding box center [287, 315] width 76 height 18
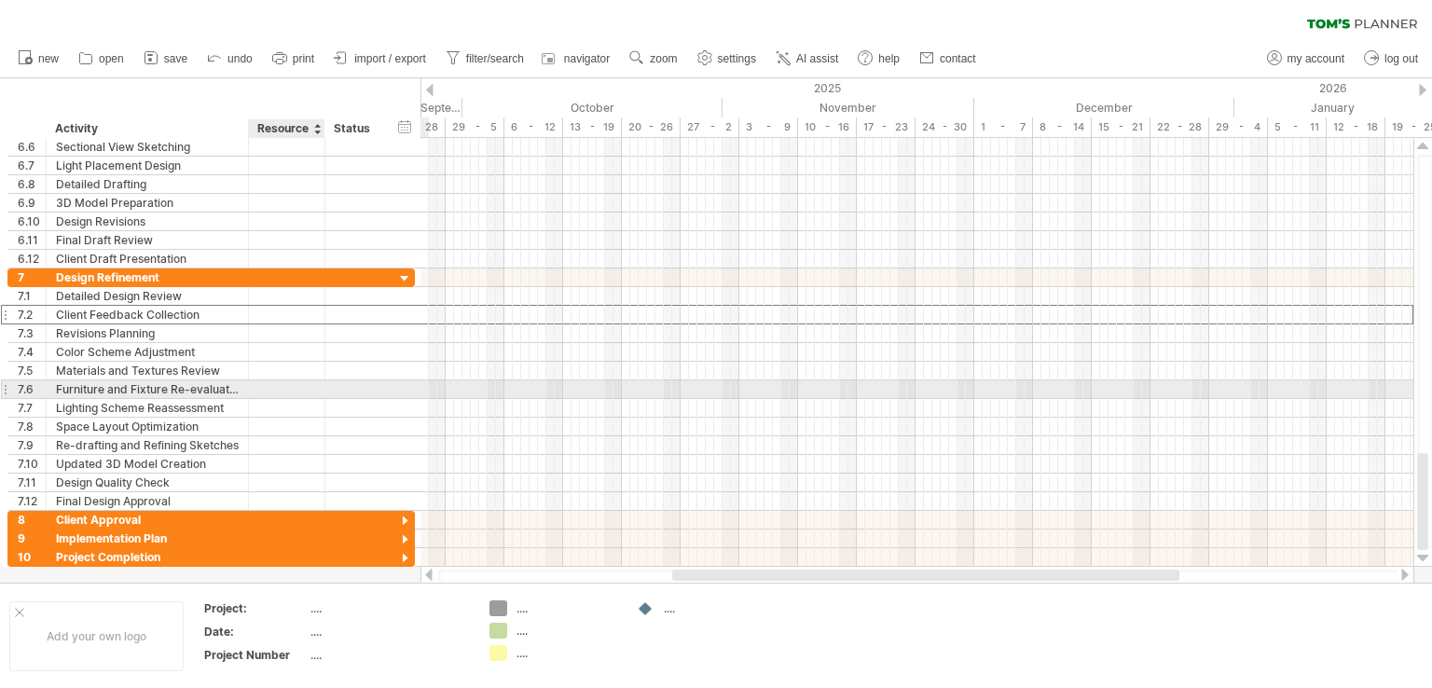
click at [283, 382] on div at bounding box center [286, 389] width 57 height 18
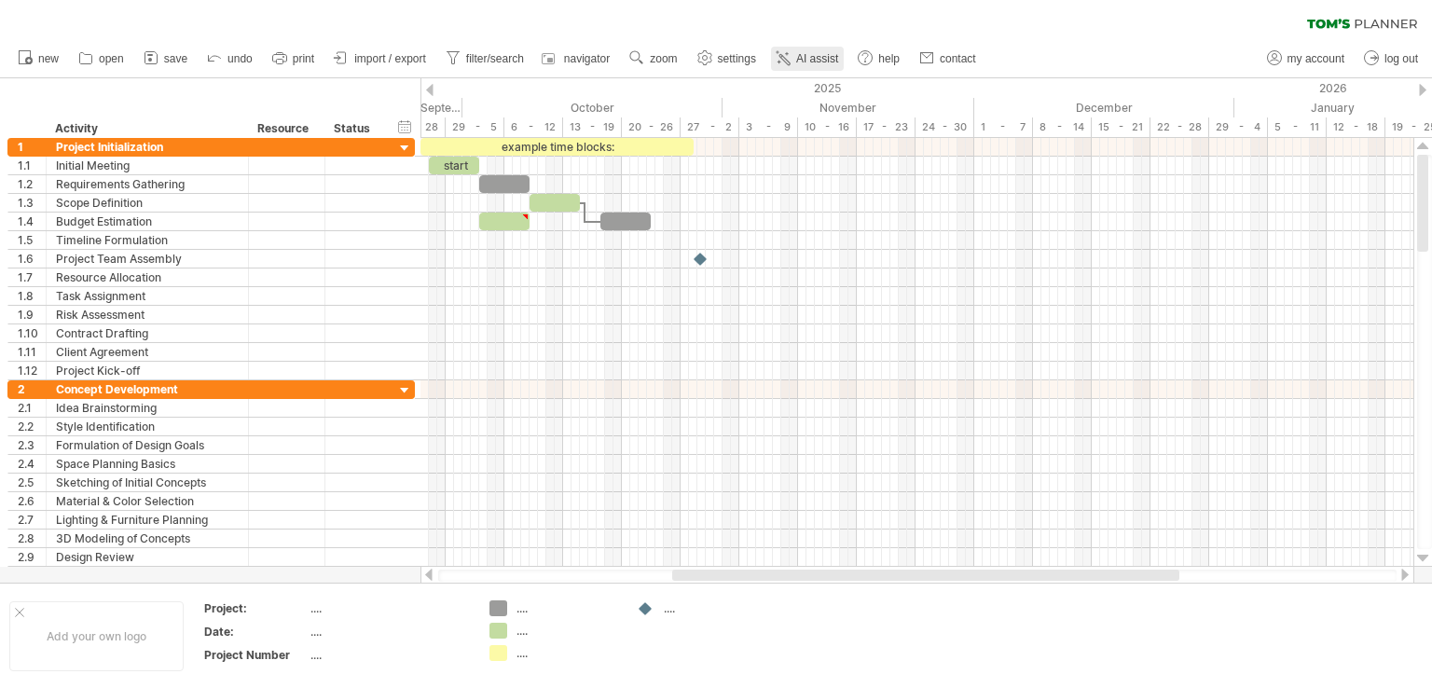
click at [797, 61] on link "AI assist" at bounding box center [807, 59] width 73 height 24
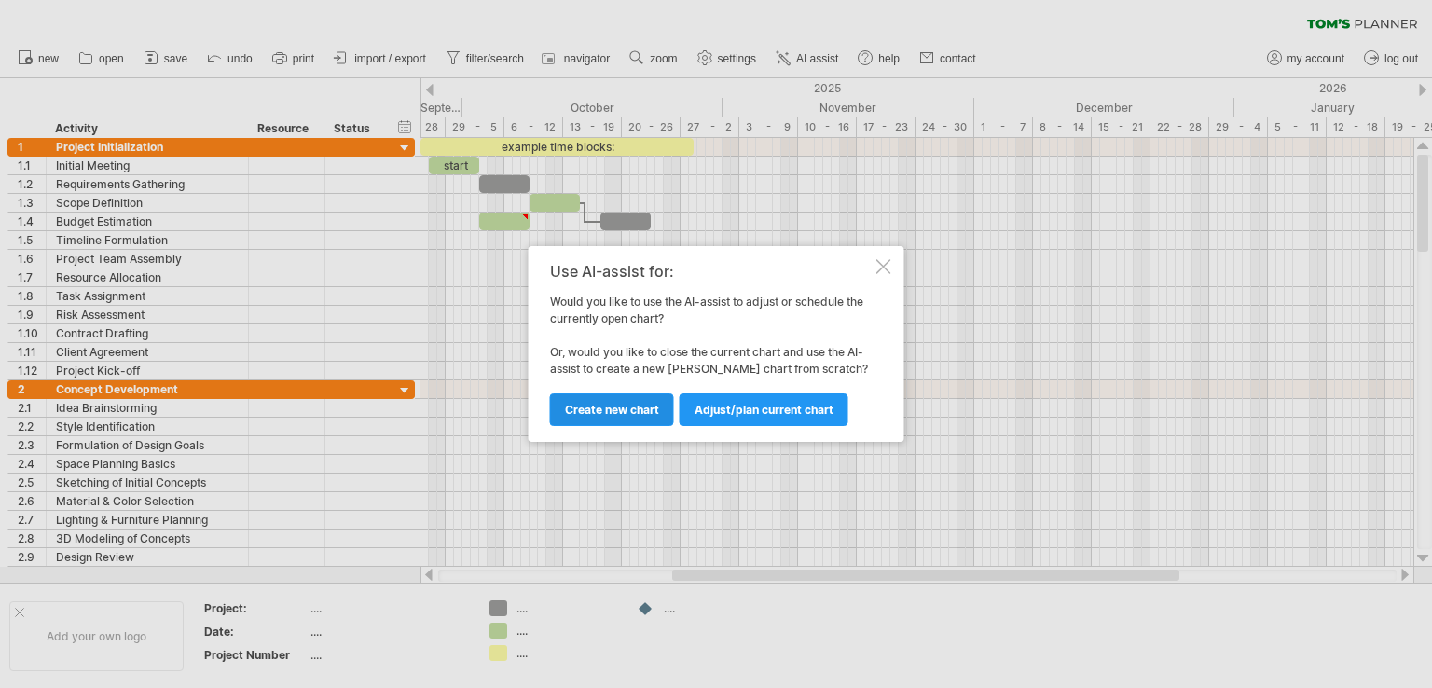
click at [621, 421] on link "Create new chart" at bounding box center [612, 409] width 124 height 33
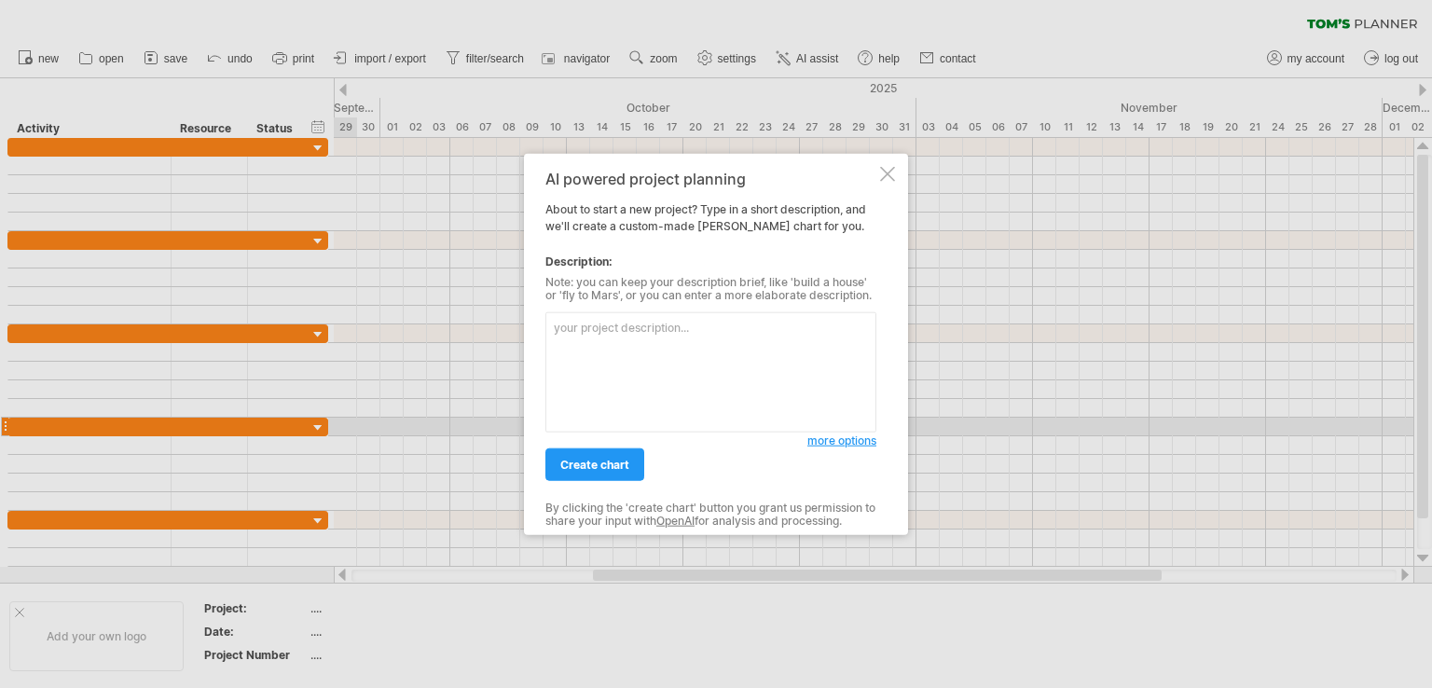
click at [883, 174] on div at bounding box center [887, 174] width 15 height 15
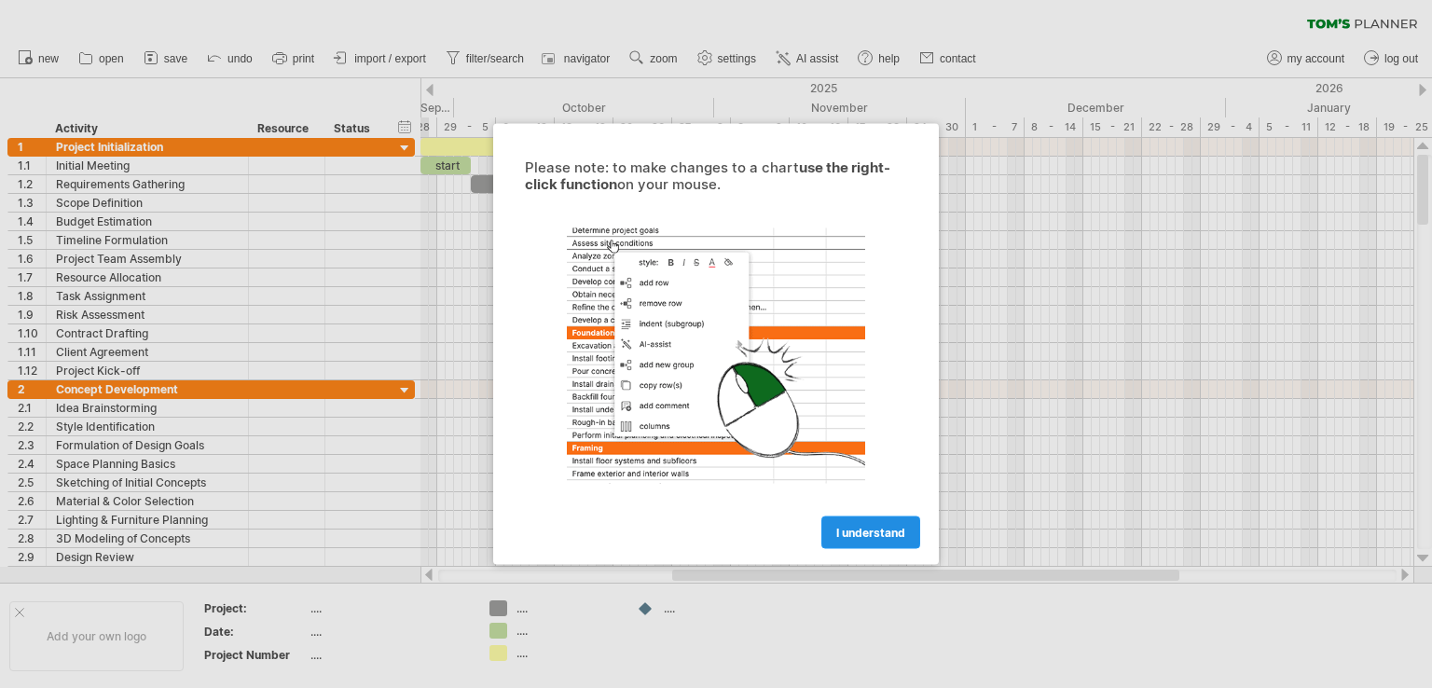
click at [867, 530] on span "I understand" at bounding box center [870, 533] width 69 height 14
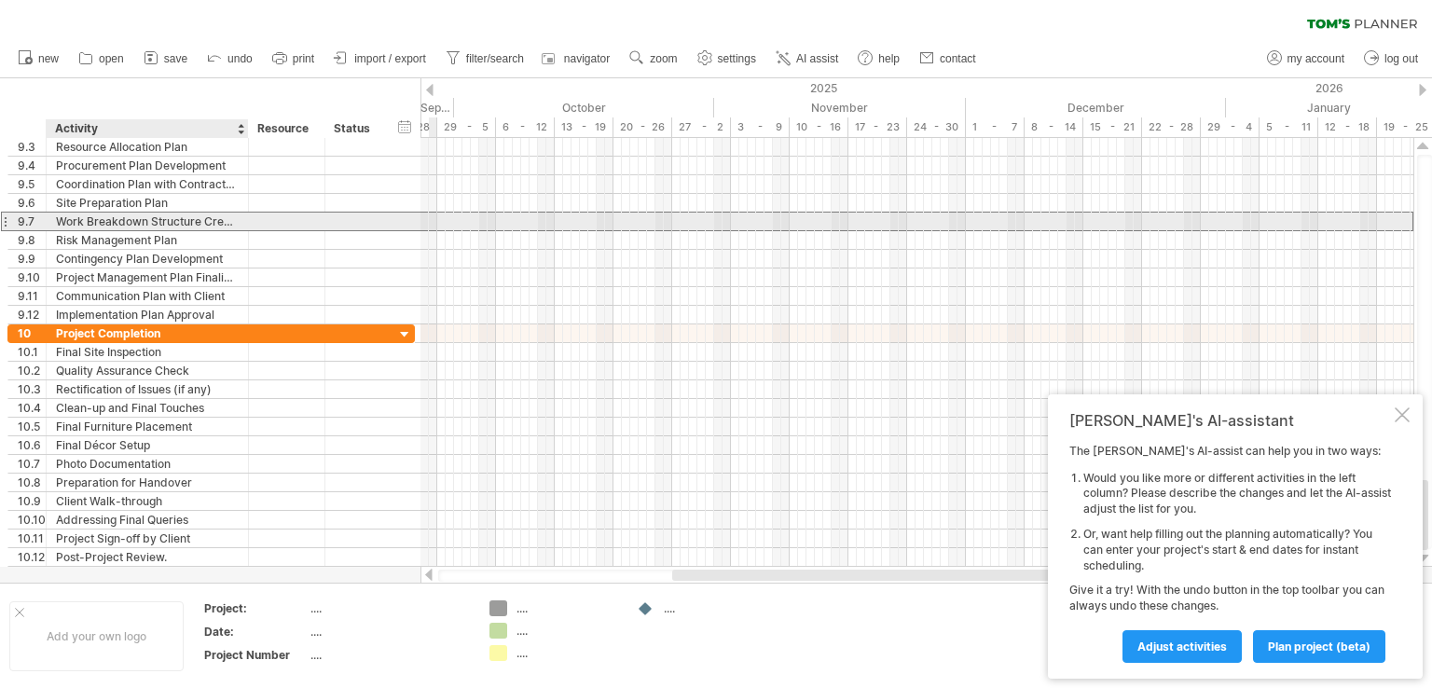
click at [183, 224] on div "Work Breakdown Structure Creation" at bounding box center [147, 221] width 183 height 18
click at [240, 218] on div "**********" at bounding box center [148, 221] width 202 height 18
